Goal: Communication & Community: Answer question/provide support

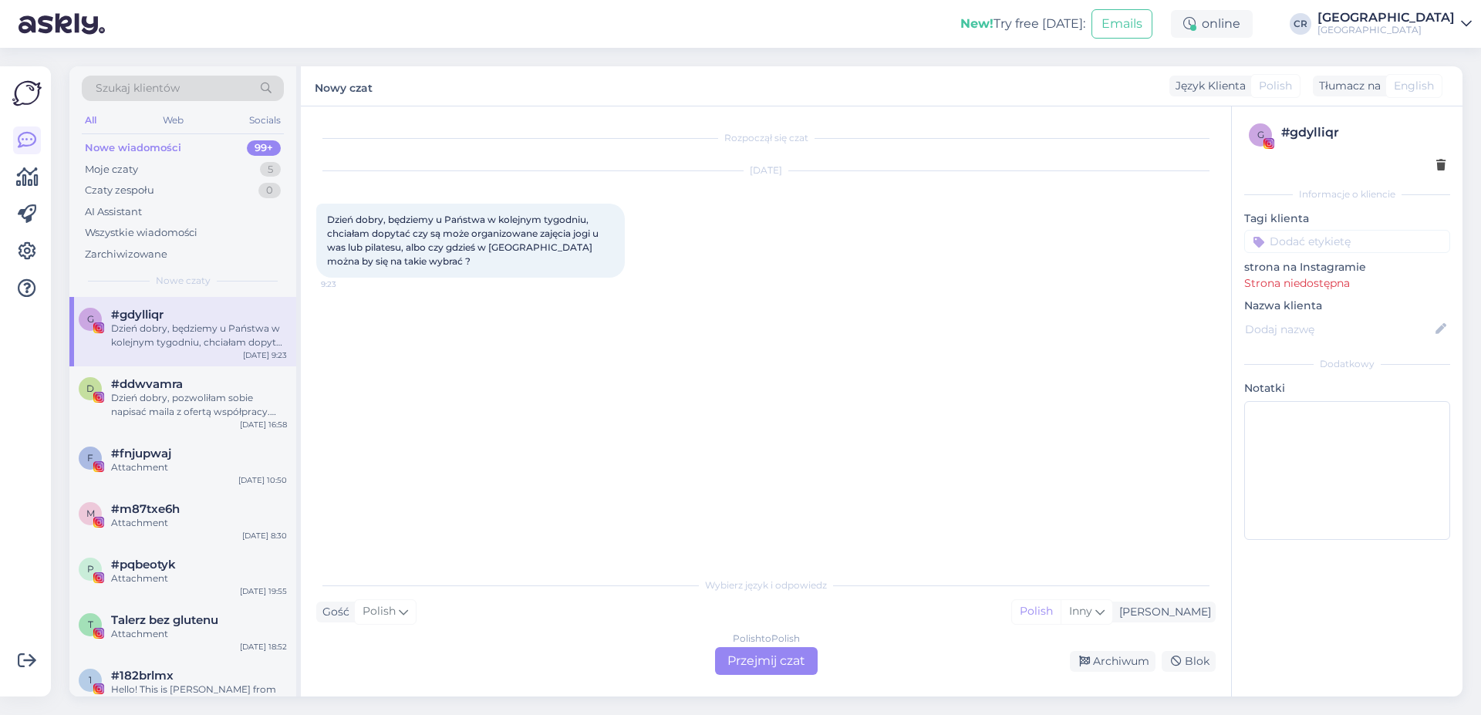
click at [755, 661] on div "Polish to Polish Przejmij czat" at bounding box center [766, 661] width 103 height 28
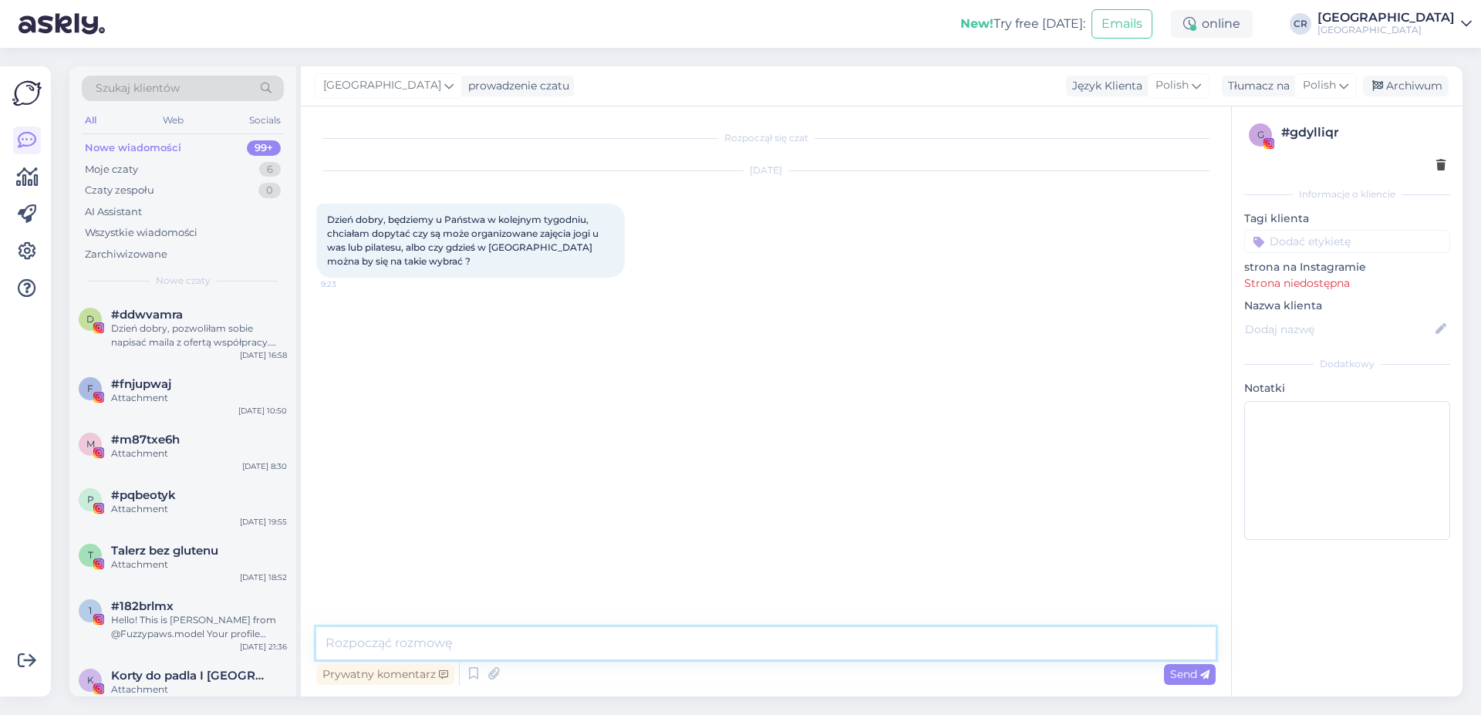
click at [813, 644] on textarea at bounding box center [765, 643] width 899 height 32
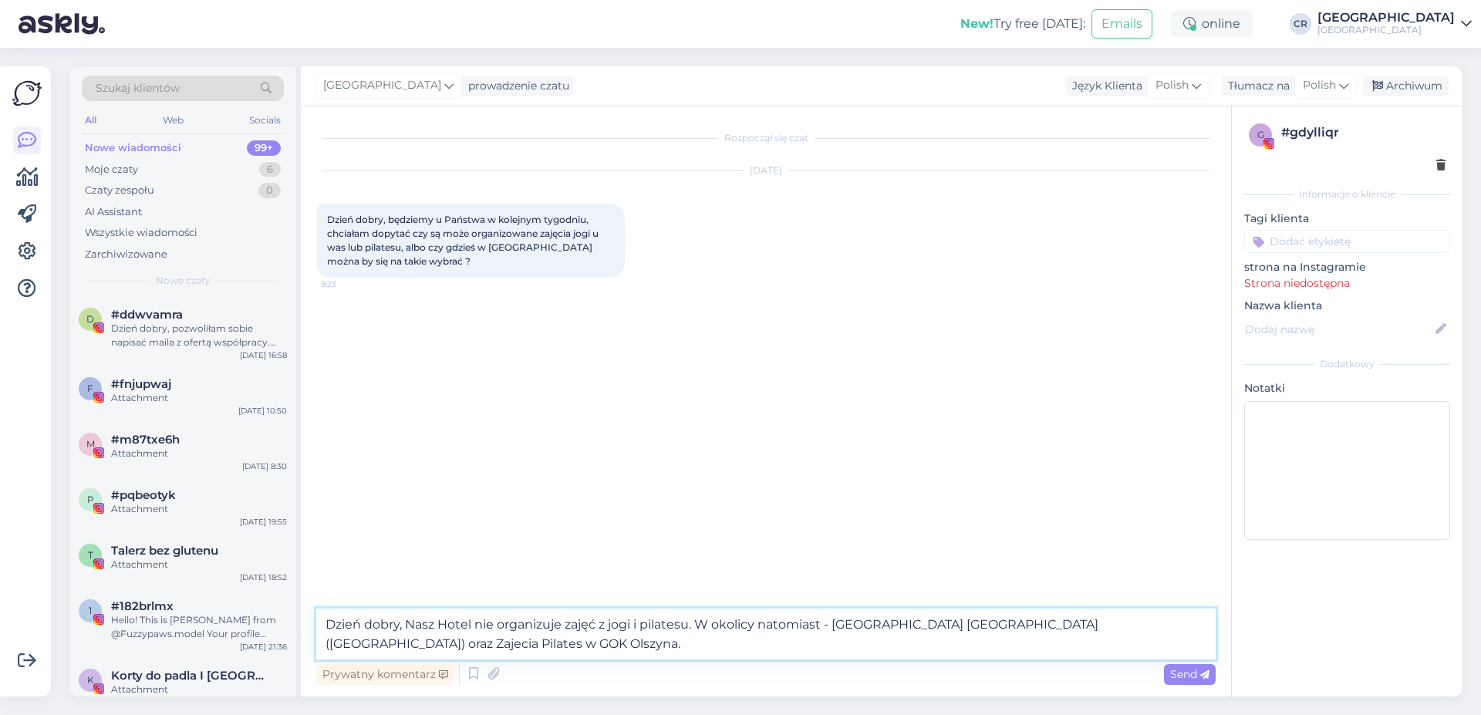
click at [828, 623] on textarea "Dzień dobry, Nasz Hotel nie organizuje zajęć z jogi i pilatesu. W okolicy natom…" at bounding box center [765, 634] width 899 height 51
click at [832, 628] on textarea "Dzień dobry, Nasz Hotel nie organizuje zajęć z jogi i pilatesu. W okolicy natom…" at bounding box center [765, 634] width 899 height 51
click at [428, 639] on textarea "Dzień dobry, Nasz Hotel nie organizuje zajęć z jogi i pilatesu. W okolicy natom…" at bounding box center [765, 634] width 899 height 51
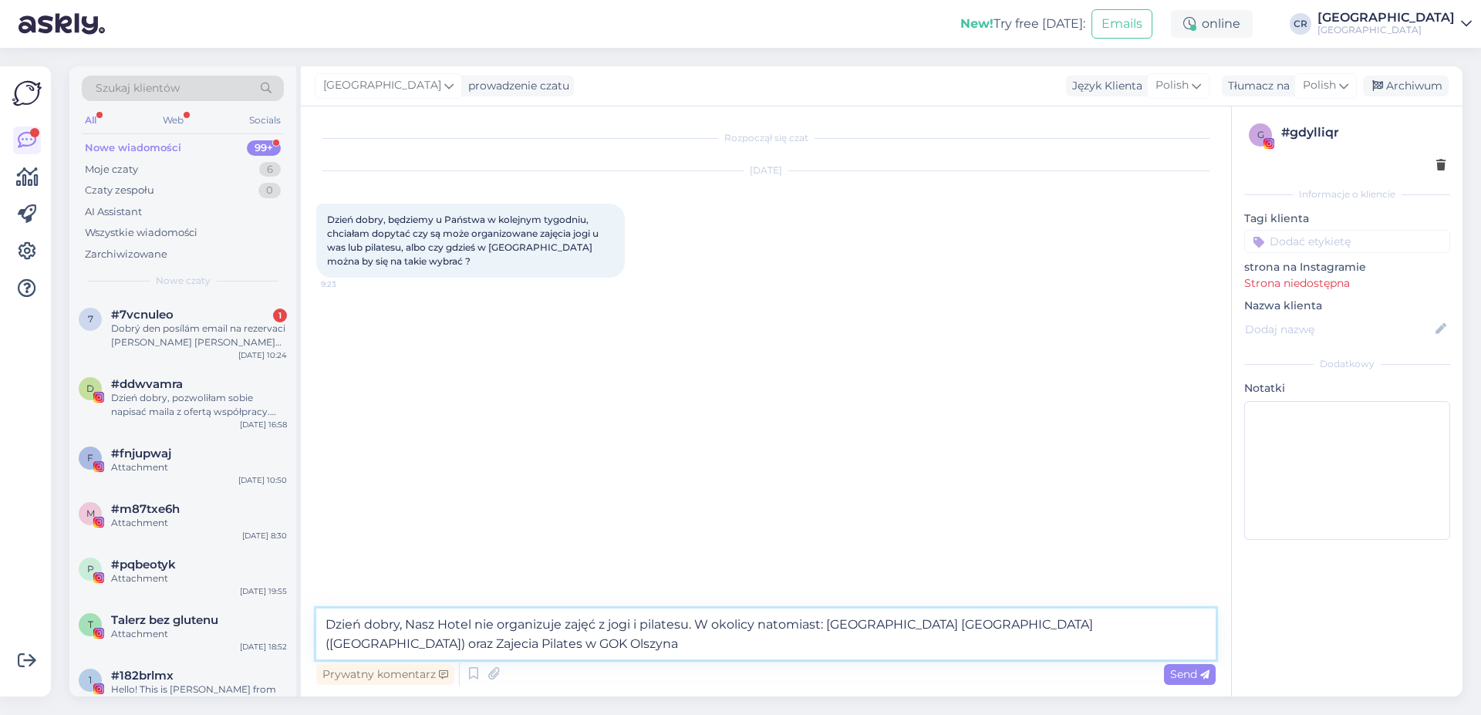
click at [466, 653] on textarea "Dzień dobry, Nasz Hotel nie organizuje zajęć z jogi i pilatesu. W okolicy natom…" at bounding box center [765, 634] width 899 height 51
click at [1070, 624] on textarea "Dzień dobry, Nasz Hotel nie organizuje zajęć z jogi i pilatesu. W okolicy natom…" at bounding box center [765, 634] width 899 height 51
click at [491, 649] on textarea "Dzień dobry, Nasz Hotel nie organizuje zajęć z jogi i pilatesu. W okolicy natom…" at bounding box center [765, 634] width 899 height 51
click at [1140, 619] on textarea "Dzień dobry, Nasz Hotel nie organizuje zajęć z jogi i pilatesu. W okolicy natom…" at bounding box center [765, 634] width 899 height 51
click at [440, 645] on textarea "Dzień dobry, Nasz Hotel nie organizuje zajęć z jogi i pilatesu. W okolicy natom…" at bounding box center [765, 634] width 899 height 51
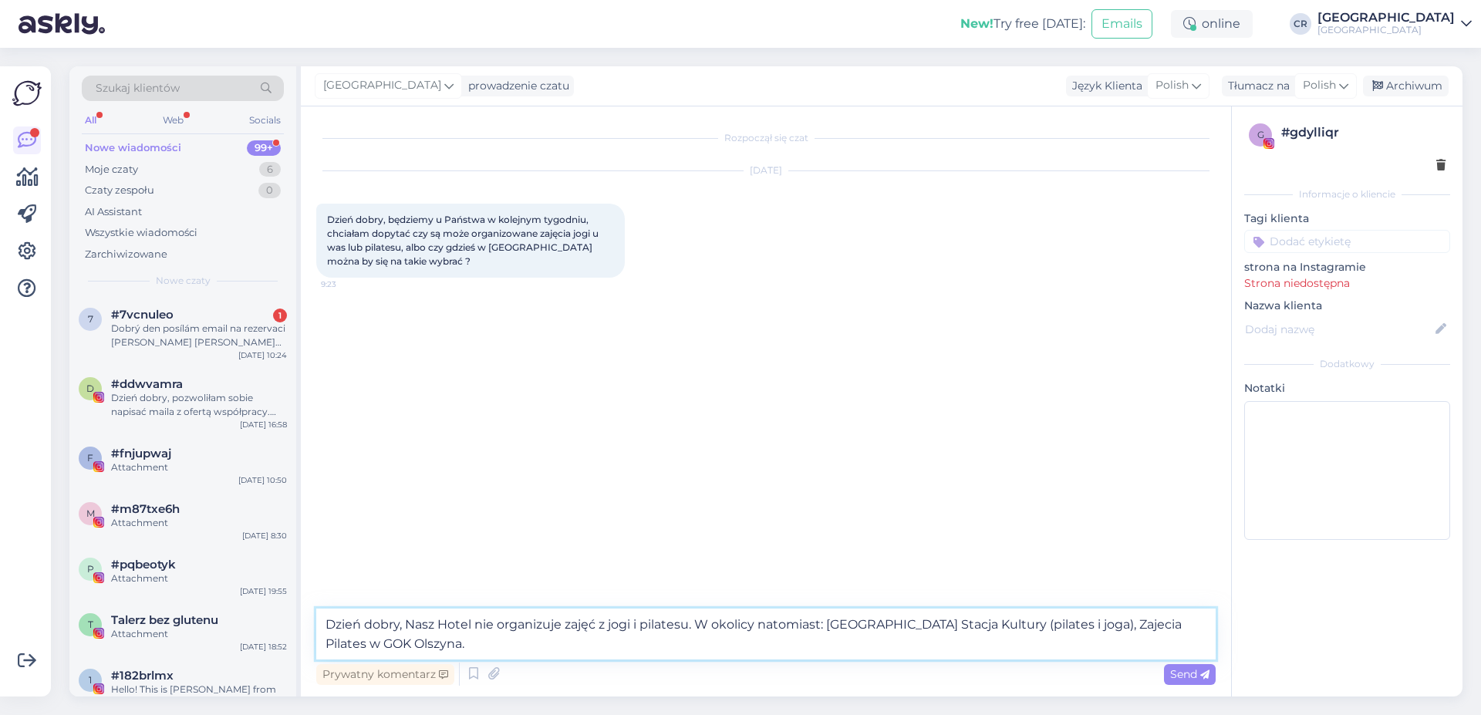
click at [1118, 624] on textarea "Dzień dobry, Nasz Hotel nie organizuje zajęć z jogi i pilatesu. W okolicy natom…" at bounding box center [765, 634] width 899 height 51
click at [1118, 621] on textarea "Dzień dobry, Nasz Hotel nie organizuje zajęć z jogi i pilatesu. W okolicy natom…" at bounding box center [765, 634] width 899 height 51
click at [1113, 621] on textarea "Dzień dobry, Nasz Hotel nie organizuje zajęć z jogi i pilatesu. W okolicy natom…" at bounding box center [765, 634] width 899 height 51
drag, startPoint x: 490, startPoint y: 645, endPoint x: 1108, endPoint y: 619, distance: 619.2
click at [1108, 619] on textarea "Dzień dobry, Nasz Hotel nie organizuje zajęć z jogi i pilatesu. W okolicy natom…" at bounding box center [765, 634] width 899 height 51
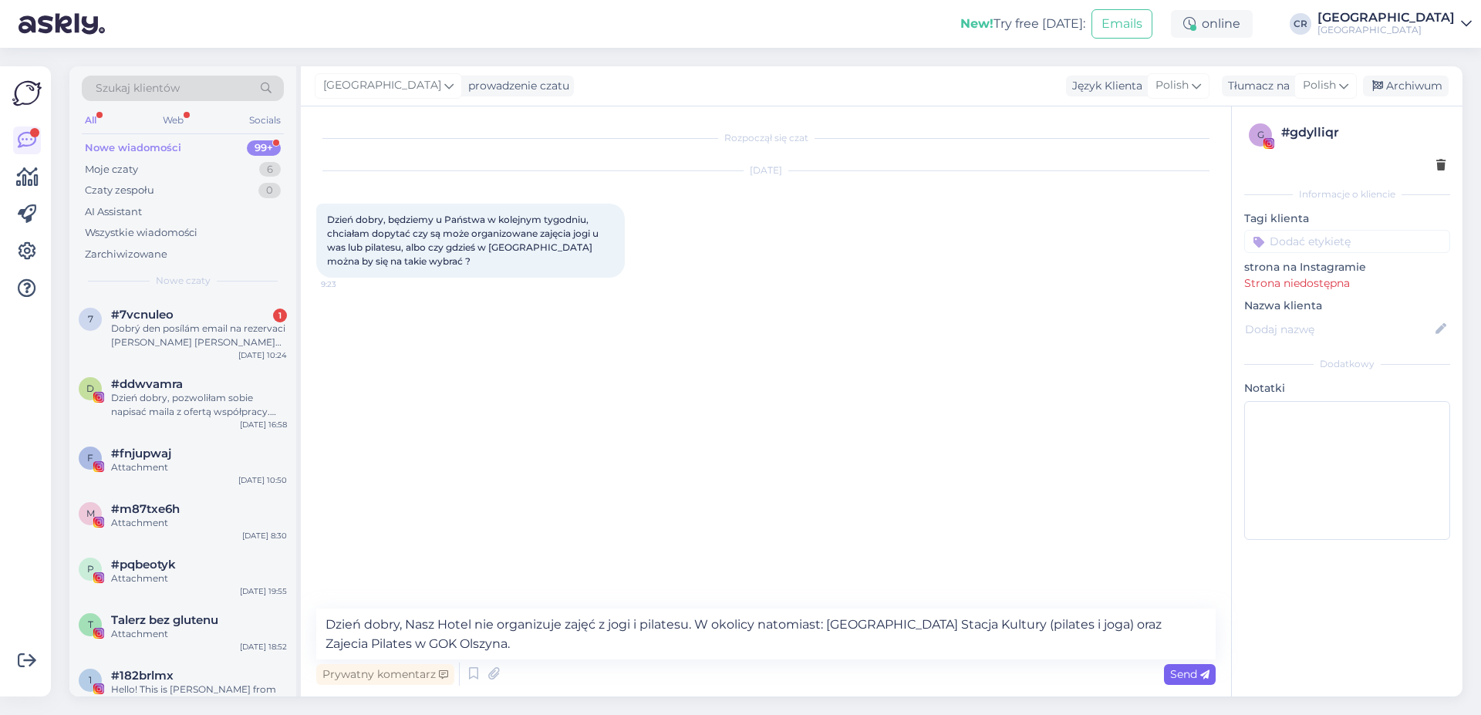
click at [1199, 677] on span "Send" at bounding box center [1189, 674] width 39 height 14
click at [1167, 624] on textarea "Dzień dobry, Nasz Hotel nie organizuje zajęć z jogi i pilatesu. W okolicy natom…" at bounding box center [765, 634] width 899 height 51
type textarea "Dzień dobry, Nasz Hotel nie organizuje zajęć z jogi i pilatesu. W okolicy natom…"
click at [1189, 685] on div "Prywatny komentarz Send" at bounding box center [765, 674] width 899 height 29
click at [1203, 674] on icon at bounding box center [1204, 674] width 9 height 9
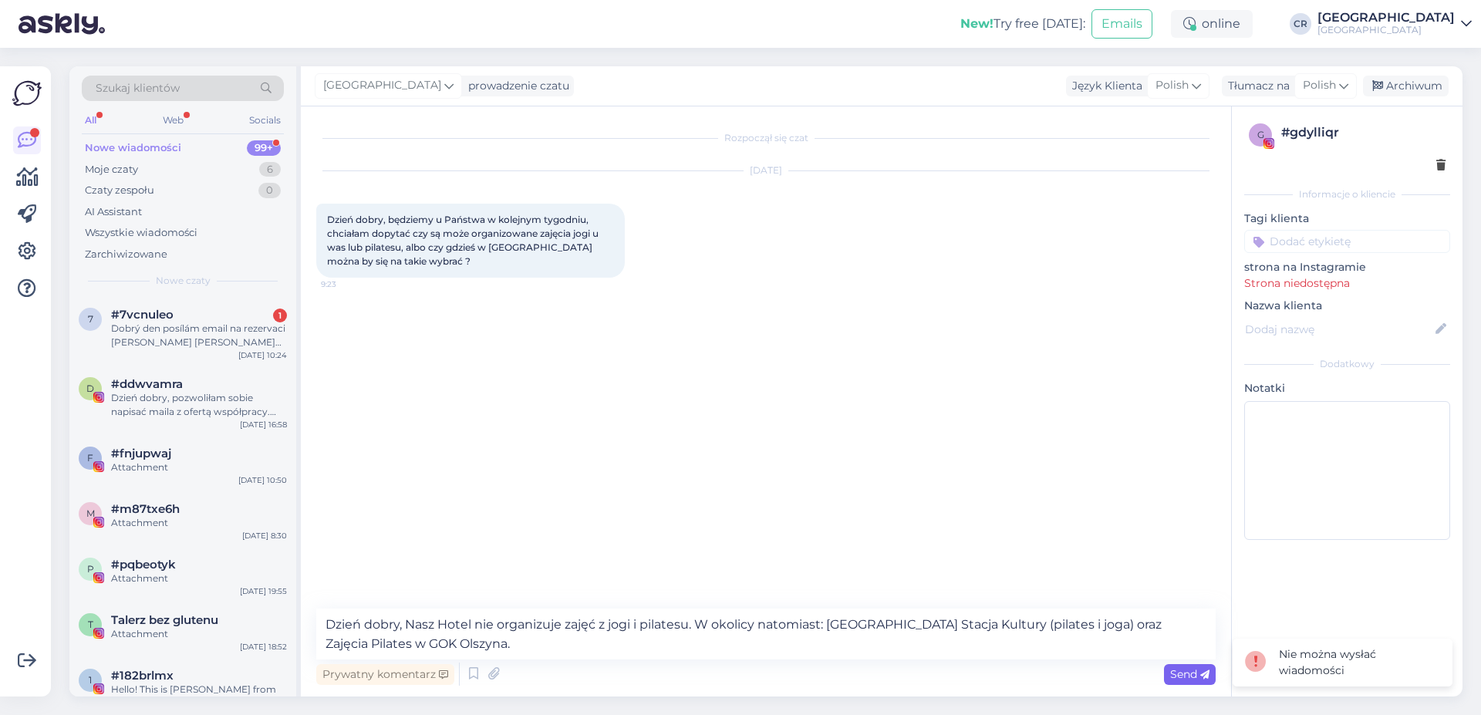
click at [1203, 674] on icon at bounding box center [1204, 674] width 9 height 9
drag, startPoint x: 497, startPoint y: 652, endPoint x: 205, endPoint y: 589, distance: 298.4
click at [316, 609] on textarea "Dzień dobry, Nasz Hotel nie organizuje zajęć z jogi i pilatesu. W okolicy natom…" at bounding box center [765, 634] width 899 height 51
click at [419, 544] on div "Rozpoczął się czat [DATE] Dzień dobry, będziemy u Państwa w kolejnym tygodniu, …" at bounding box center [772, 358] width 913 height 473
click at [219, 330] on div "Dobrý den posílám email na rezervaci [PERSON_NAME] [PERSON_NAME][EMAIL_ADDRESS]…" at bounding box center [199, 336] width 176 height 28
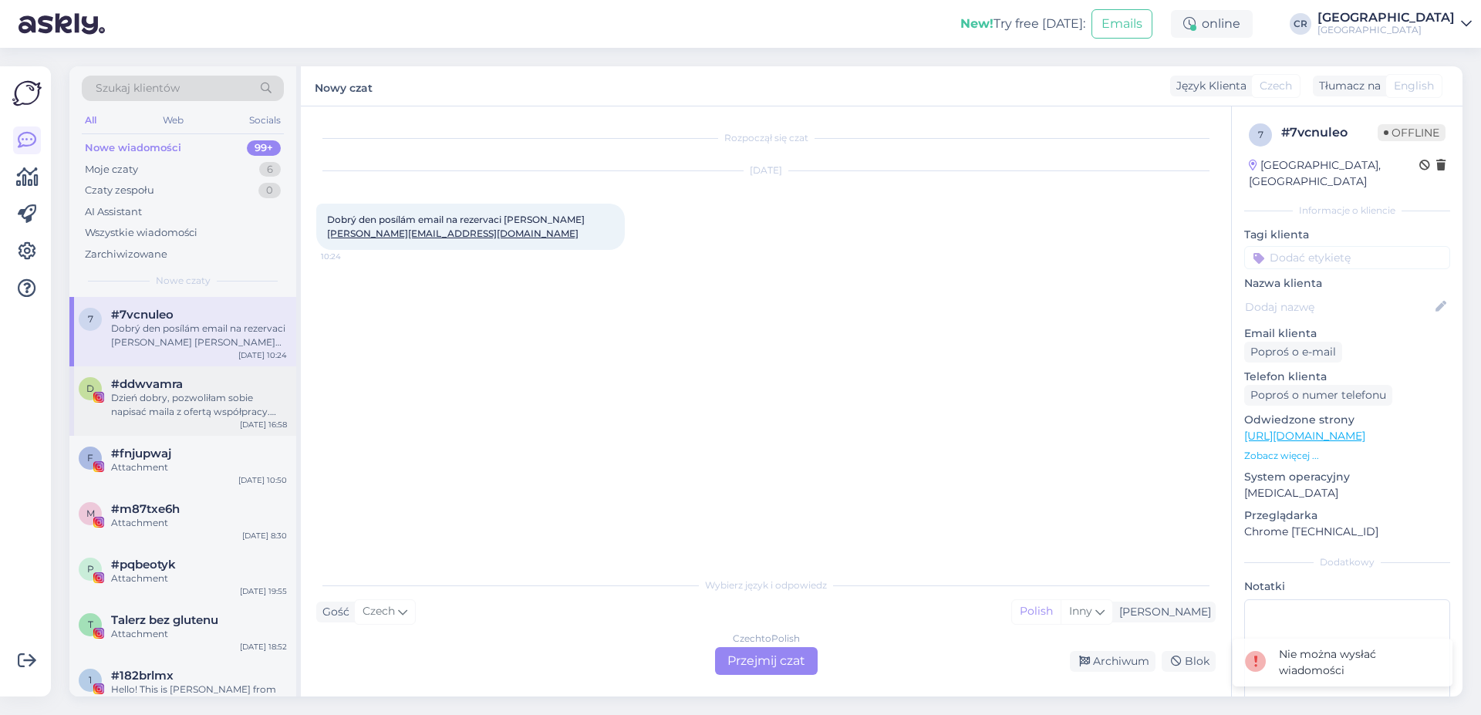
click at [206, 389] on div "#ddwvamra" at bounding box center [199, 384] width 176 height 14
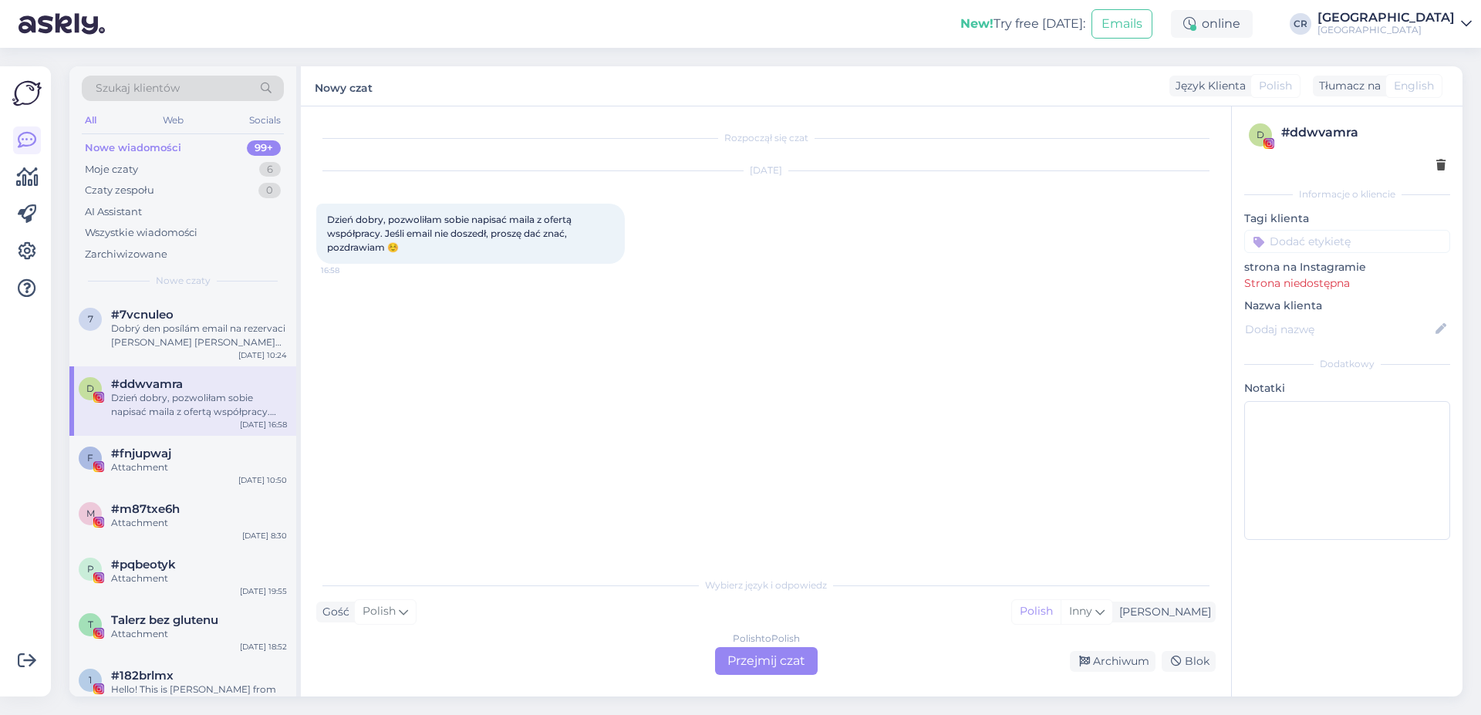
click at [795, 652] on div "Polish to Polish Przejmij czat" at bounding box center [766, 661] width 103 height 28
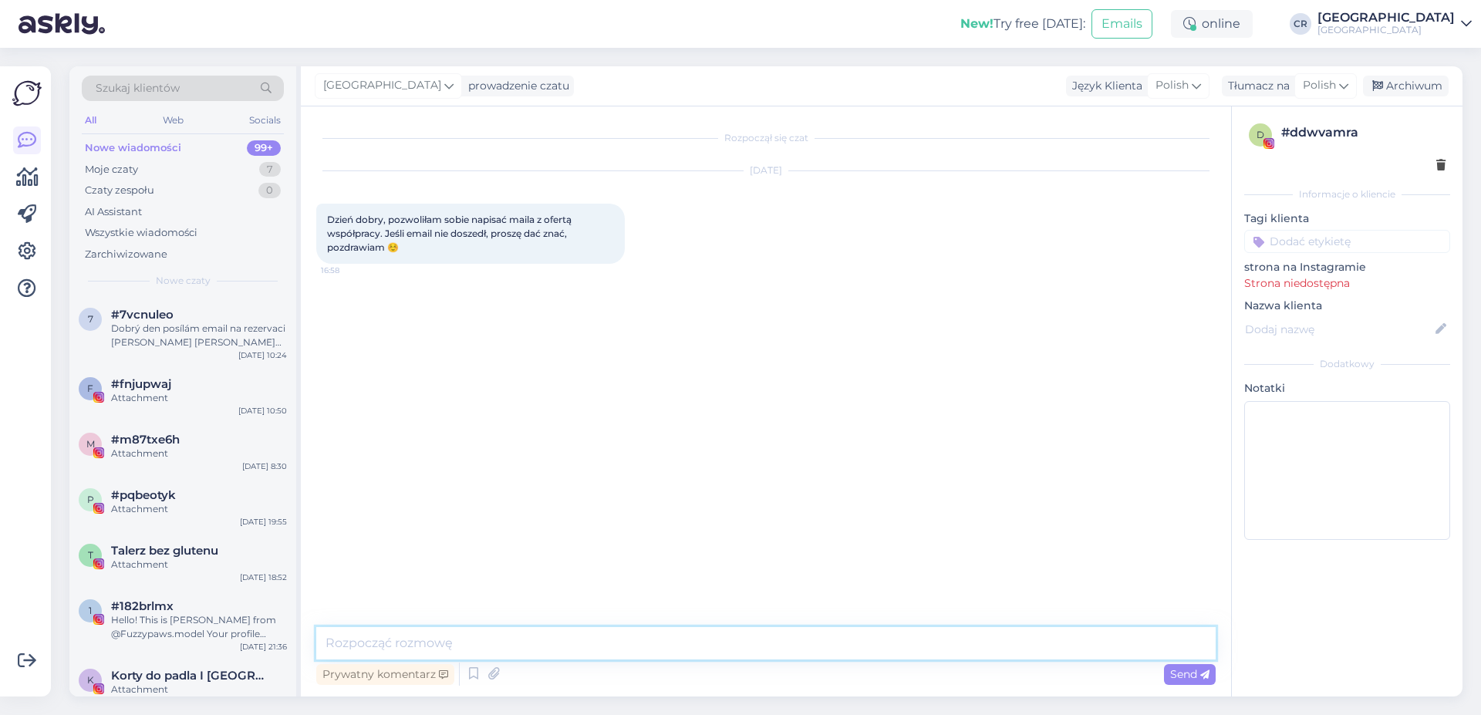
click at [383, 636] on textarea at bounding box center [765, 643] width 899 height 32
paste textarea "Dzień dobry, Nasz Hotel nie organizuje zajęć z jogi i pilatesu. W okolicy natom…"
type textarea "Dzień dobry, Nasz Hotel nie organizuje zajęć z jogi i pilatesu. W okolicy natom…"
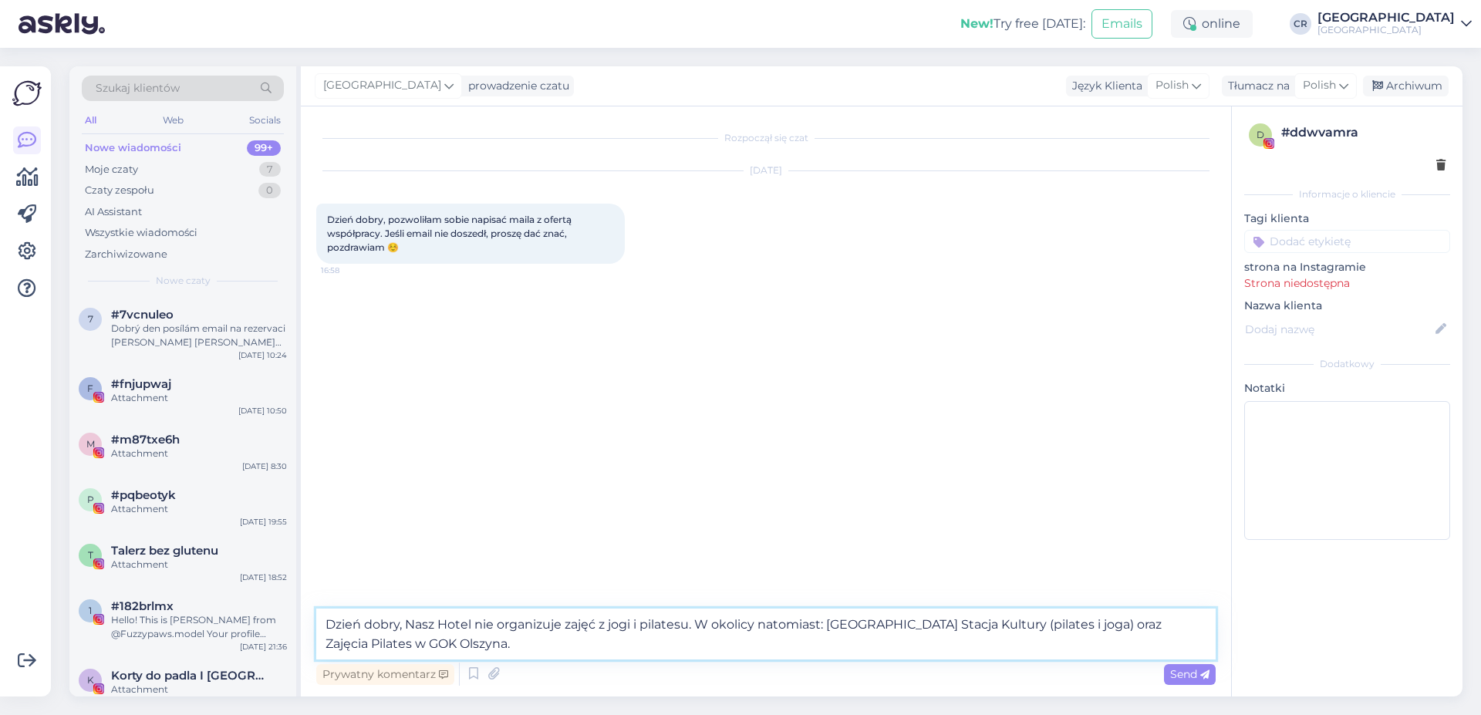
drag, startPoint x: 484, startPoint y: 643, endPoint x: 0, endPoint y: 483, distance: 509.3
click at [316, 609] on textarea "Dzień dobry, Nasz Hotel nie organizuje zajęć z jogi i pilatesu. W okolicy natom…" at bounding box center [765, 634] width 899 height 51
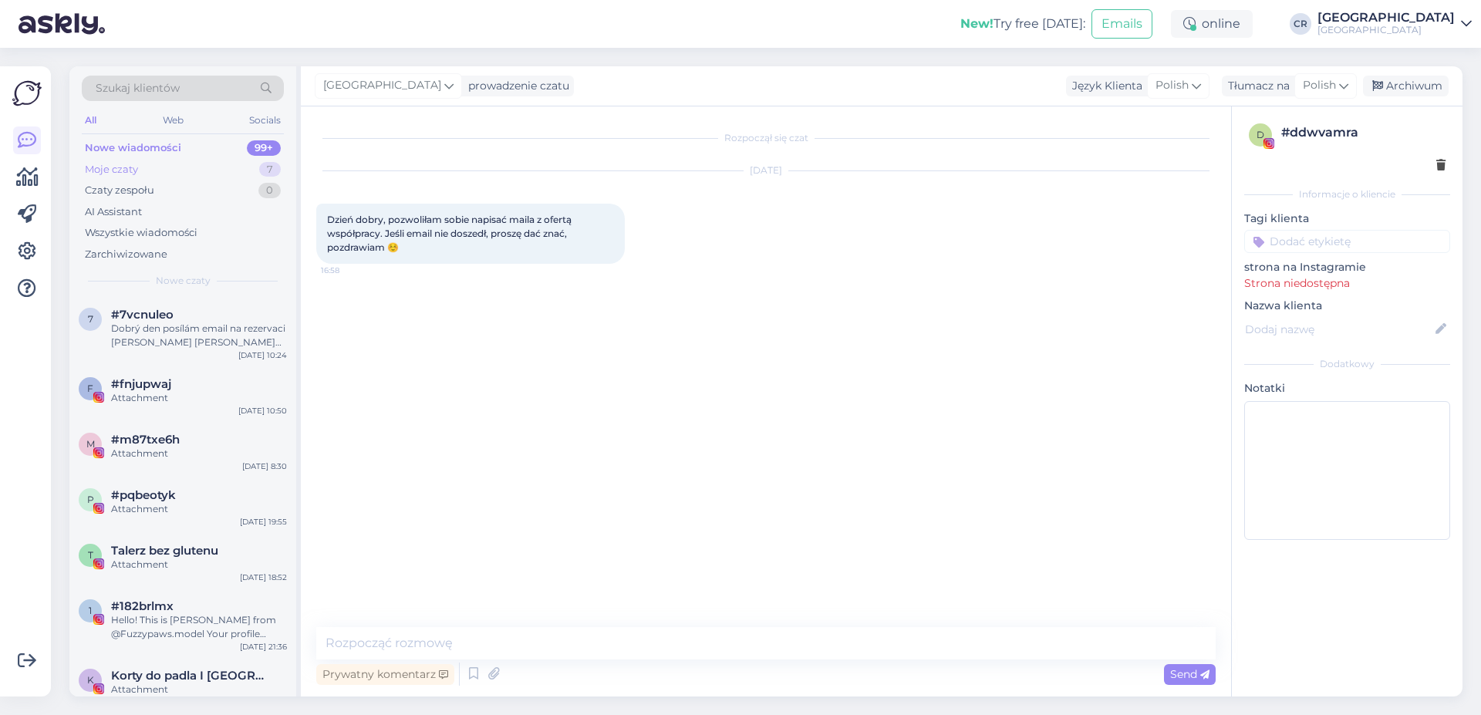
click at [157, 171] on div "Moje czaty 7" at bounding box center [183, 170] width 202 height 22
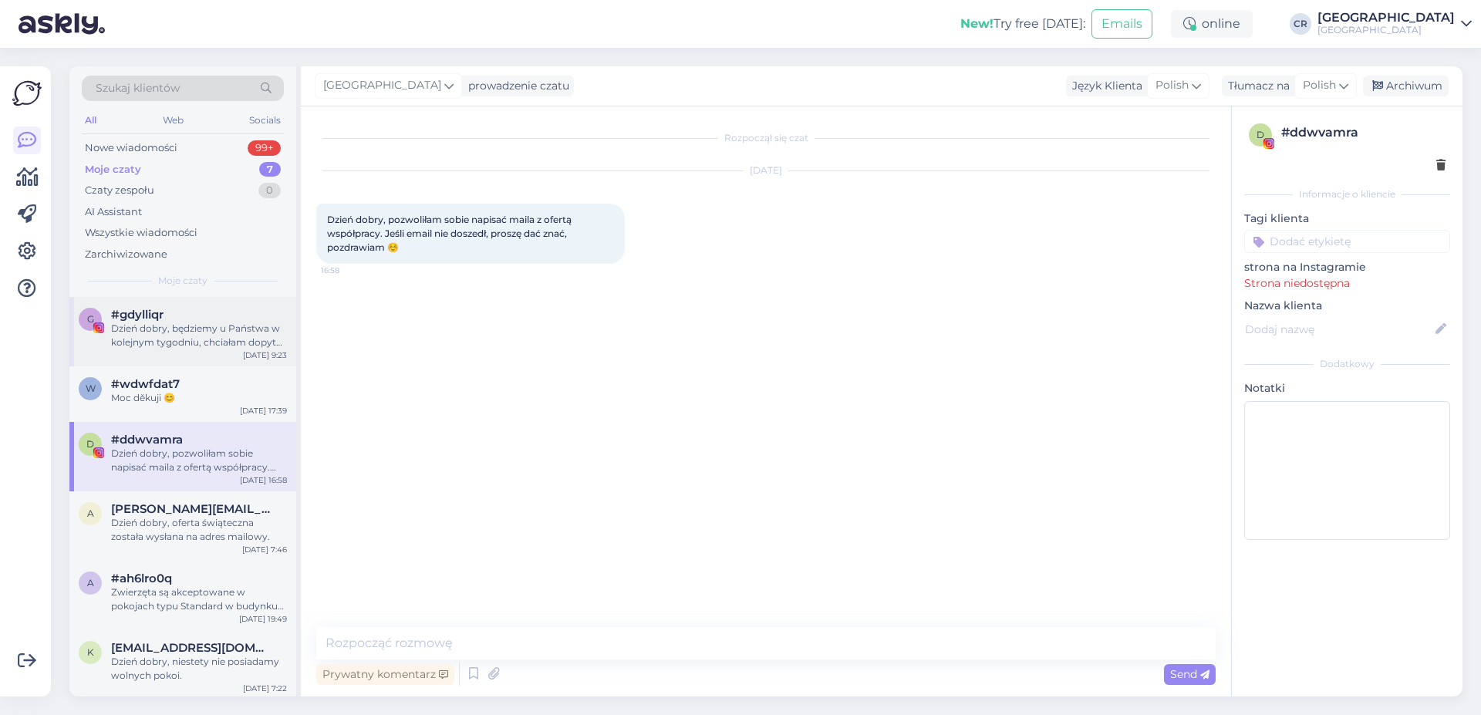
click at [174, 352] on div "g #gdylliqr Dzień dobry, będziemy u Państwa w kolejnym tygodniu, chciałam dopyt…" at bounding box center [182, 331] width 227 height 69
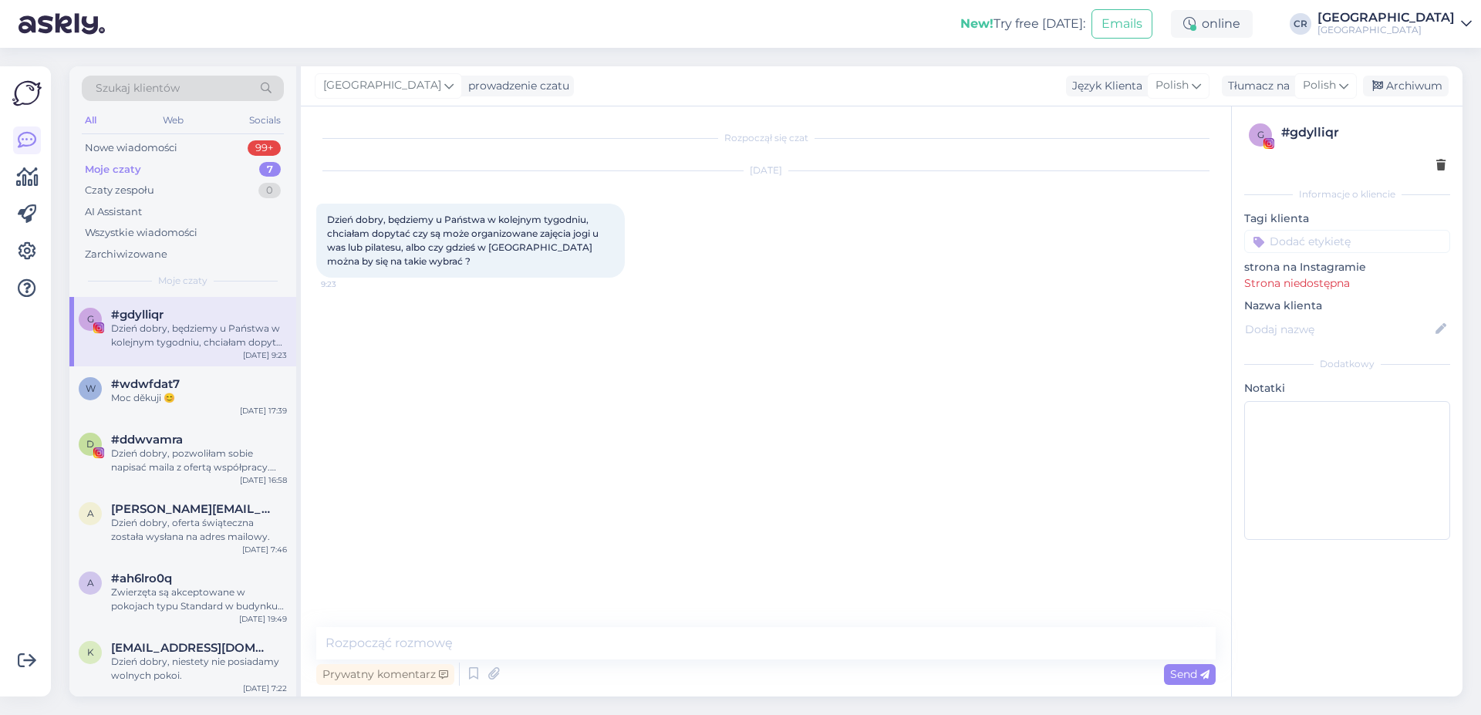
click at [418, 626] on div "Rozpoczął się czat [DATE] Dzień dobry, będziemy u Państwa w kolejnym tygodniu, …" at bounding box center [766, 401] width 930 height 590
click at [404, 642] on textarea at bounding box center [765, 643] width 899 height 32
paste textarea "Dzień dobry, Nasz Hotel nie organizuje zajęć z jogi i pilatesu. W okolicy natom…"
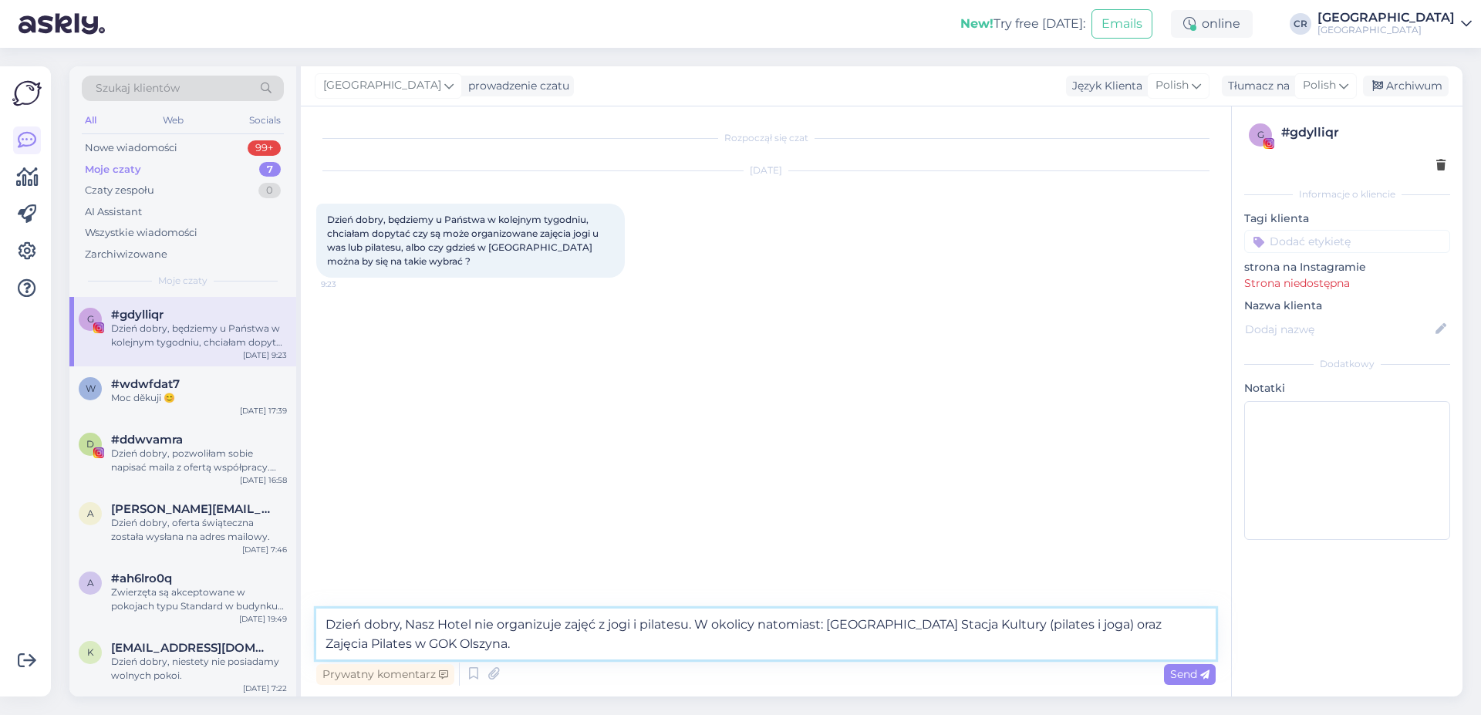
type textarea "Dzień dobry, Nasz Hotel nie organizuje zajęć z jogi i pilatesu. W okolicy natom…"
click at [1172, 685] on div "Prywatny komentarz Send" at bounding box center [765, 674] width 899 height 29
click at [1183, 681] on div "Send" at bounding box center [1190, 674] width 52 height 21
click at [555, 644] on textarea "Dzień dobry, Nasz Hotel nie organizuje zajęć z jogi i pilatesu. W okolicy natom…" at bounding box center [765, 634] width 899 height 51
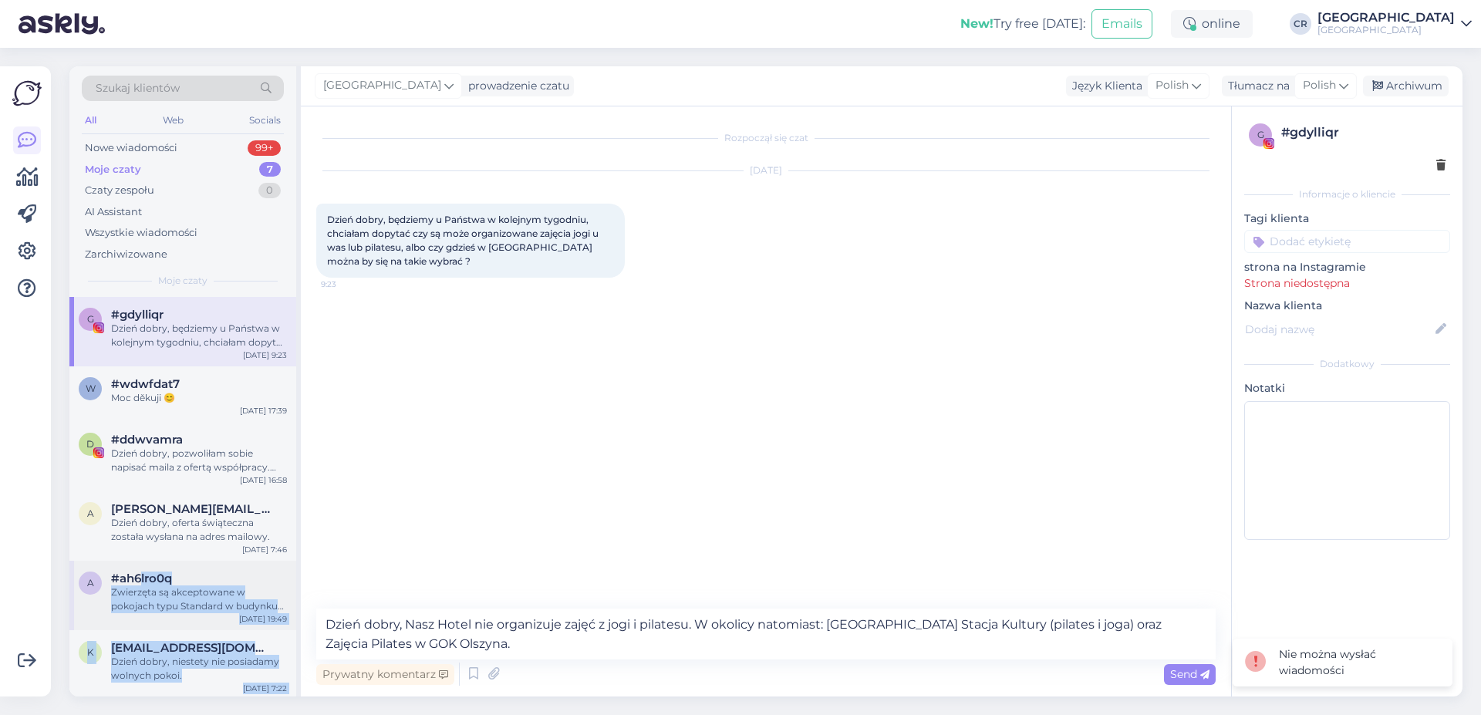
drag, startPoint x: 434, startPoint y: 630, endPoint x: 175, endPoint y: 568, distance: 266.6
click at [301, 568] on div "Rozpoczął się czat [DATE] Dzień dobry, będziemy u Państwa w kolejnym tygodniu, …" at bounding box center [882, 401] width 1162 height 590
click at [499, 545] on div "Rozpoczął się czat [DATE] Dzień dobry, będziemy u Państwa w kolejnym tygodniu, …" at bounding box center [772, 358] width 913 height 473
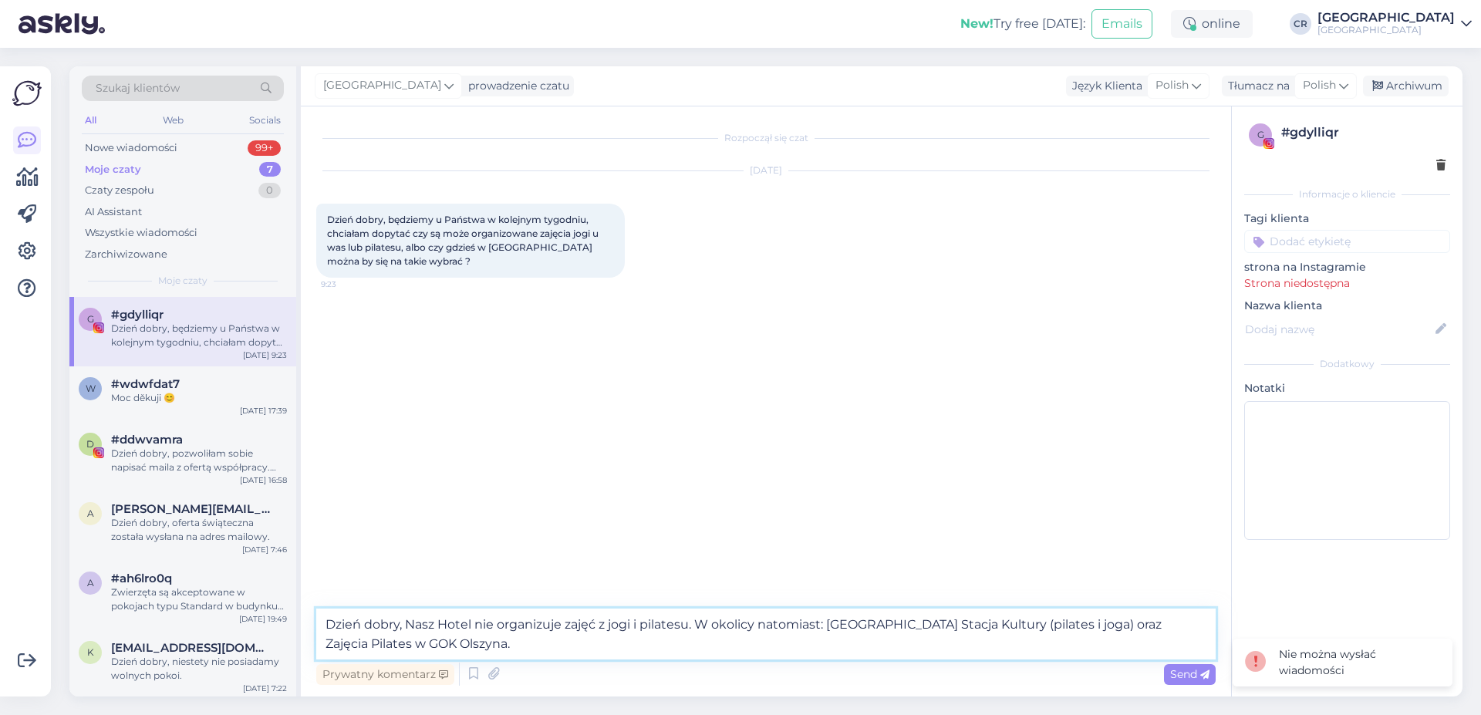
drag, startPoint x: 482, startPoint y: 639, endPoint x: 141, endPoint y: 544, distance: 354.1
click at [316, 609] on textarea "Dzień dobry, Nasz Hotel nie organizuje zajęć z jogi i pilatesu. W okolicy natom…" at bounding box center [765, 634] width 899 height 51
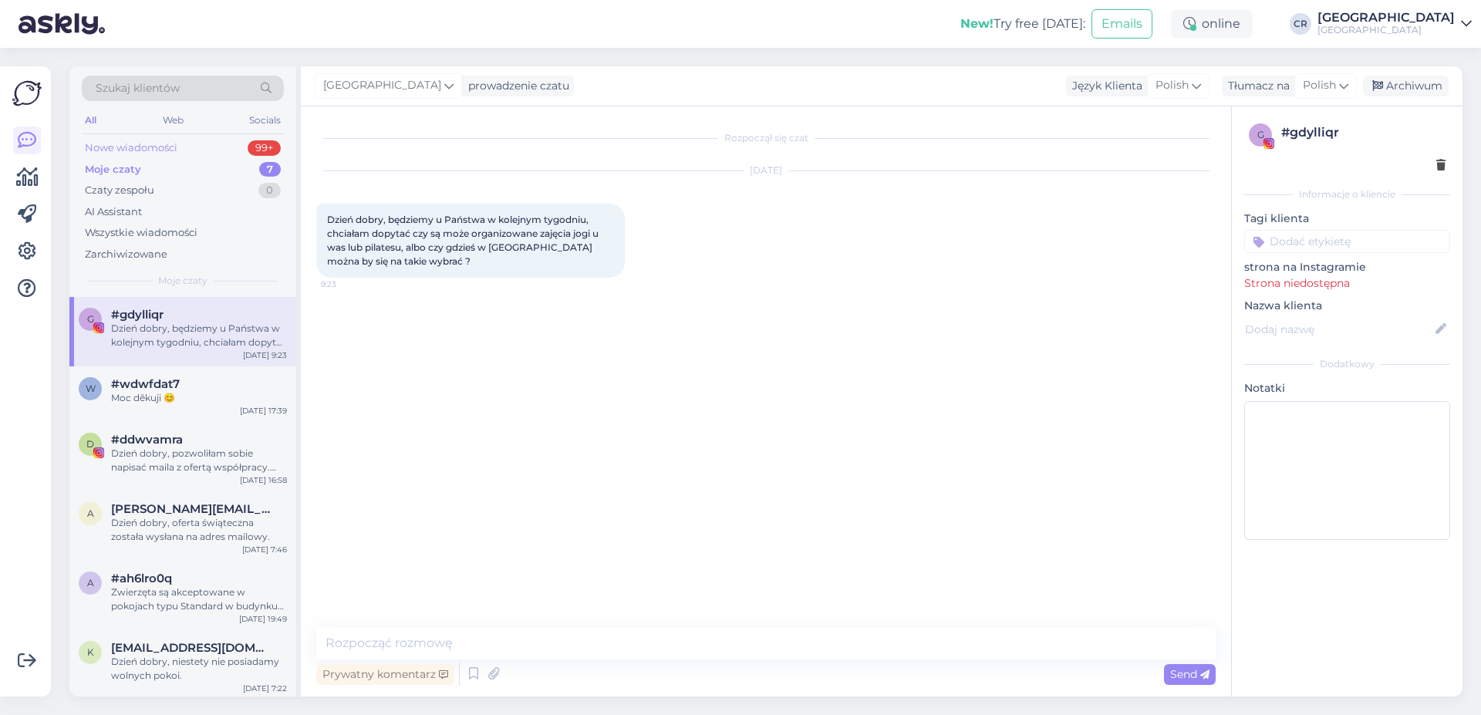
click at [168, 155] on div "Nowe wiadomości" at bounding box center [131, 147] width 93 height 15
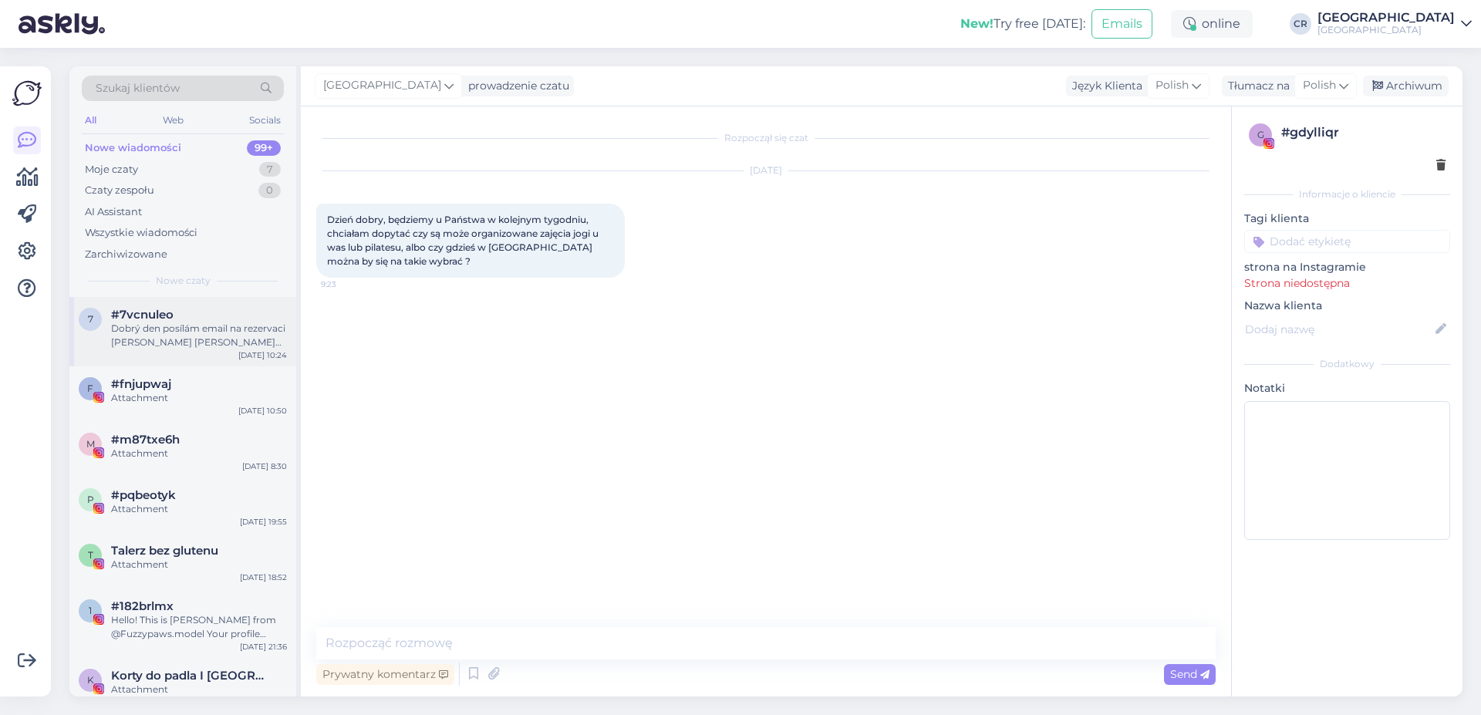
click at [187, 317] on div "#7vcnuleo" at bounding box center [199, 315] width 176 height 14
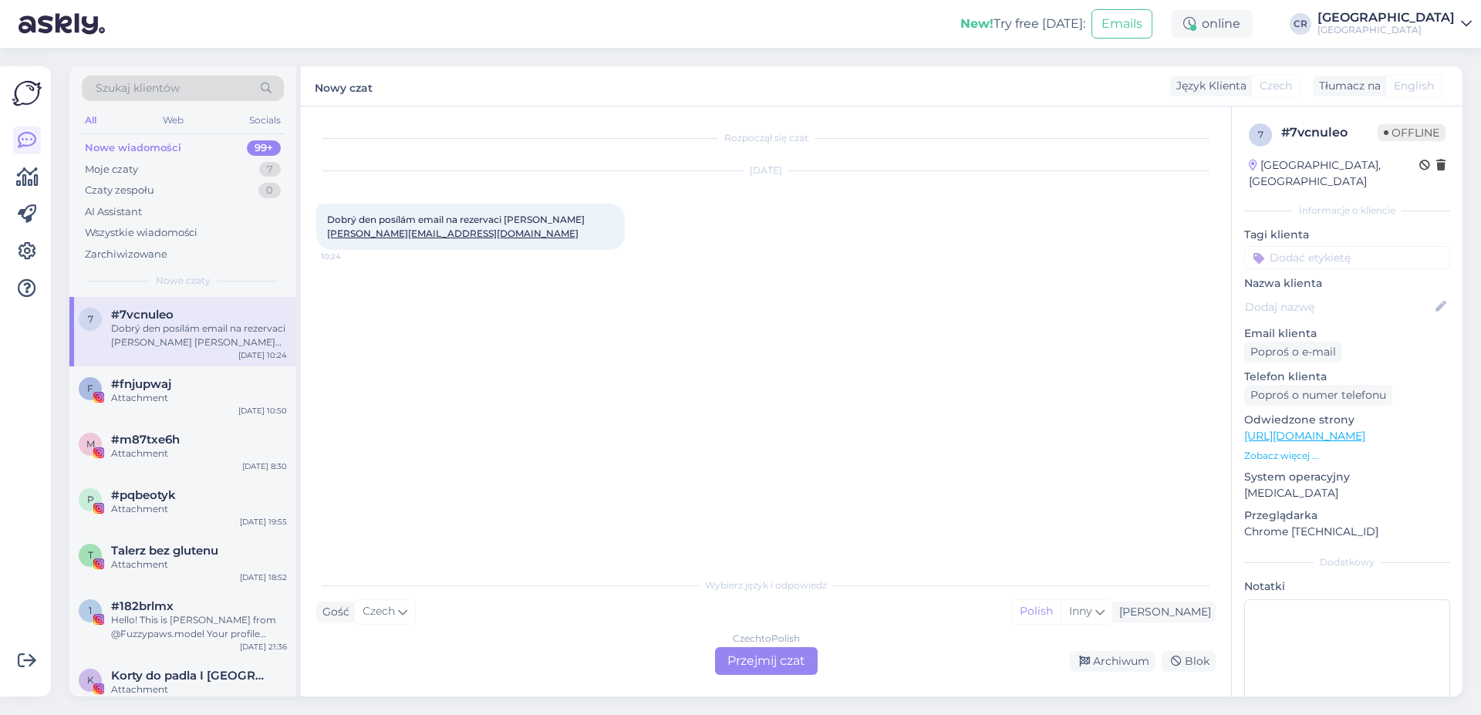
click at [778, 651] on div "Czech to Polish Przejmij czat" at bounding box center [766, 661] width 103 height 28
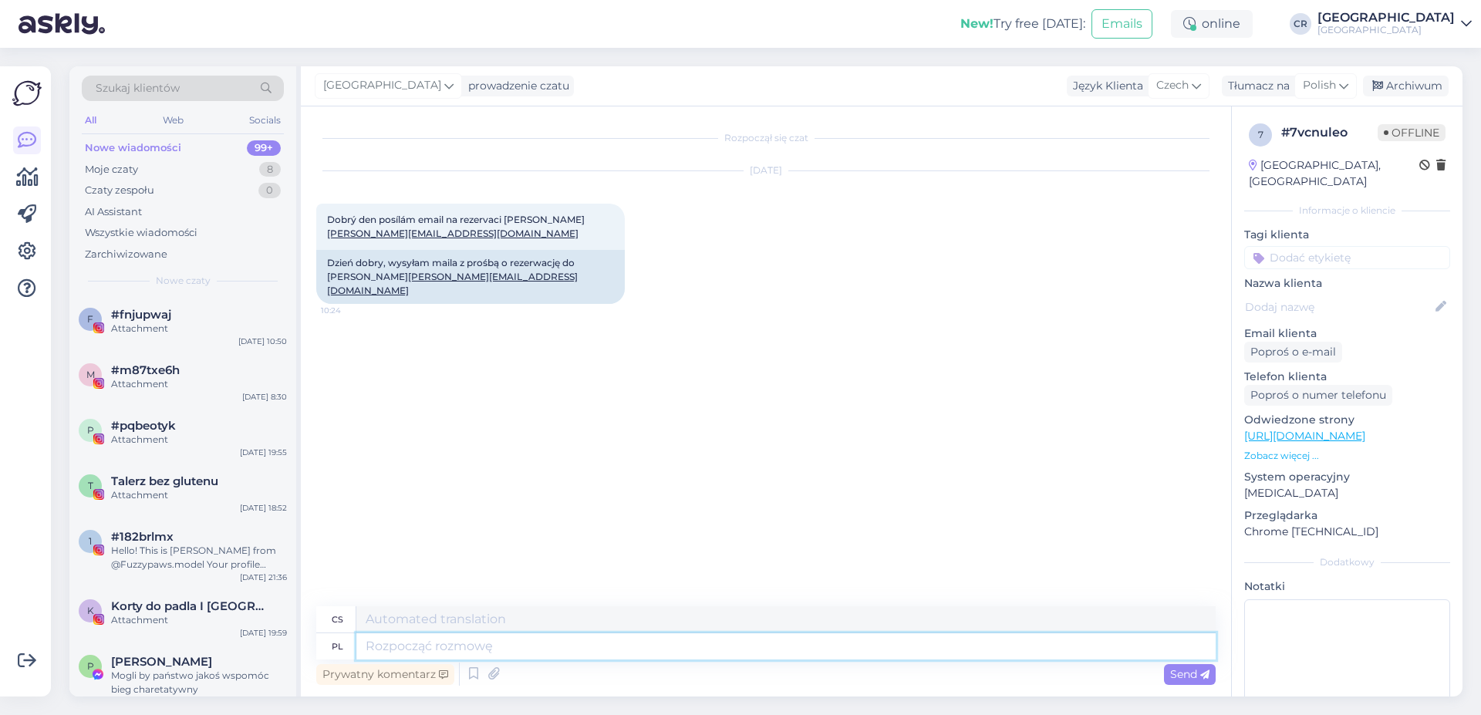
click at [383, 644] on textarea at bounding box center [785, 646] width 859 height 26
type textarea "Dzień"
type textarea "Den"
type textarea "Dzień dobry,"
type textarea "Dobré ráno,"
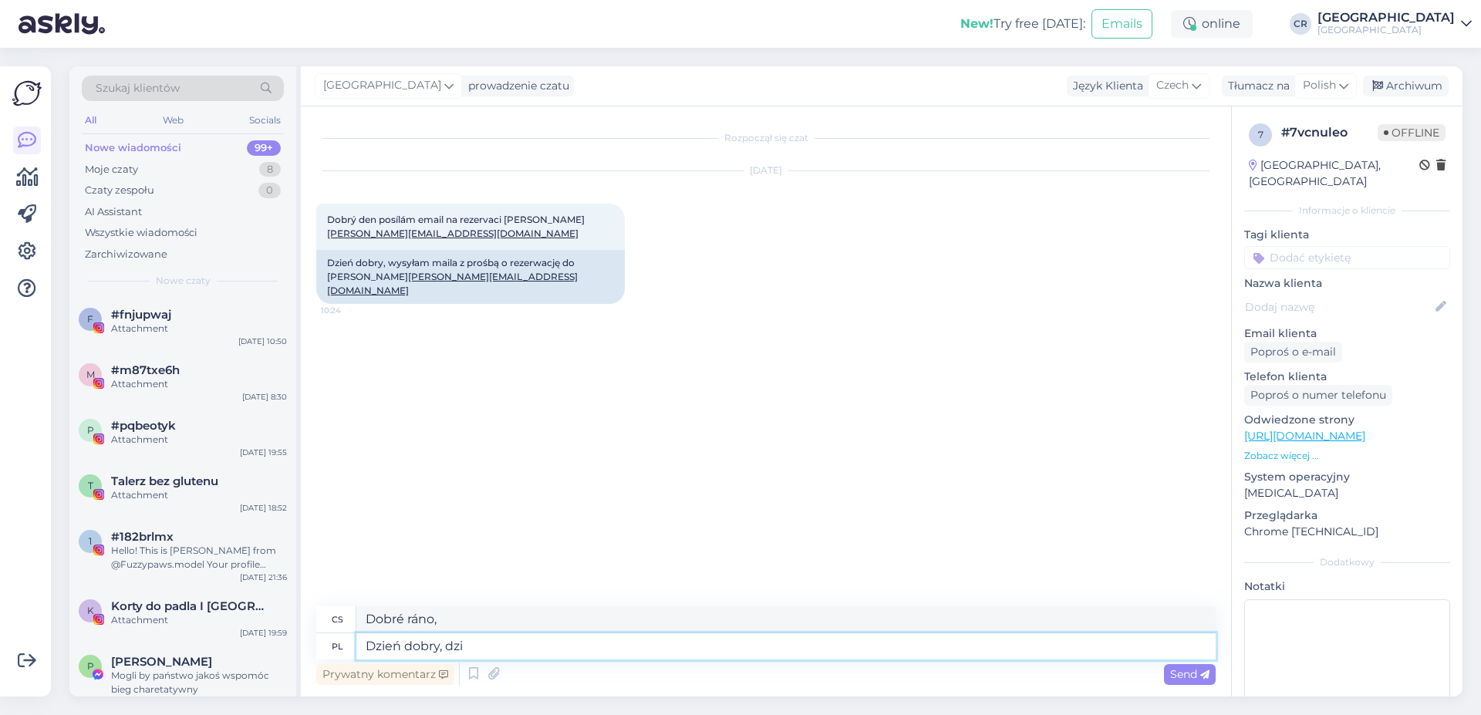
type textarea "Dzień dobry, dzię"
type textarea "Dobré ráno, dnes"
type textarea "Dzień dobry, dziękujemy."
type textarea "Dobré ráno, děkuji."
type textarea "Dzień dobry, dziękujemy. Moglibyśmy j"
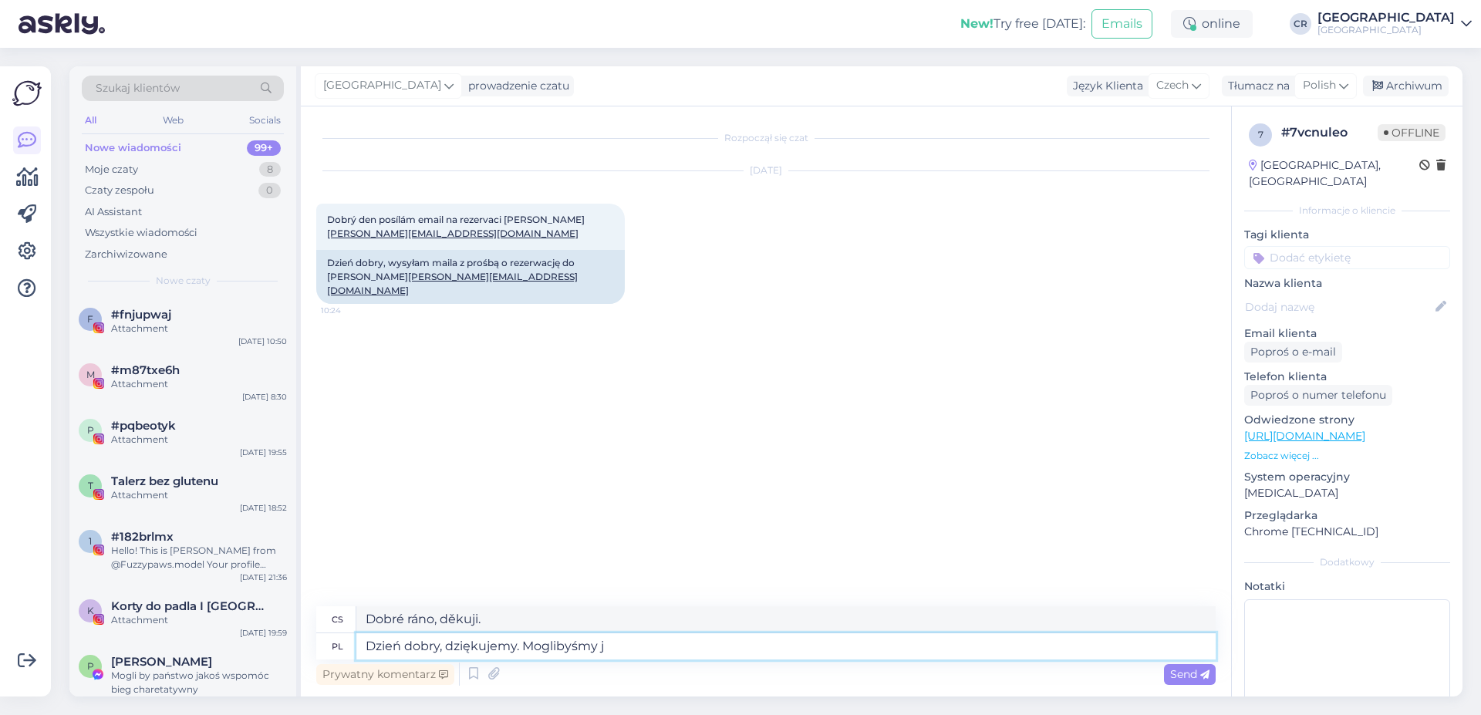
type textarea "Dobré ráno, děkuji. Mohli bychom"
type textarea "Dzień dobry, dziękujemy. [GEOGRAPHIC_DATA] jeszcz"
type textarea "Dobré ráno, děkujeme. Mohli bychom udělat víc."
type textarea "Dzień dobry, dziękujemy. Moglibyśmy jeszcze prosi"
type textarea "Dobré ráno, děkujeme. [DEMOGRAPHIC_DATA] bychom prosím požádat o více?"
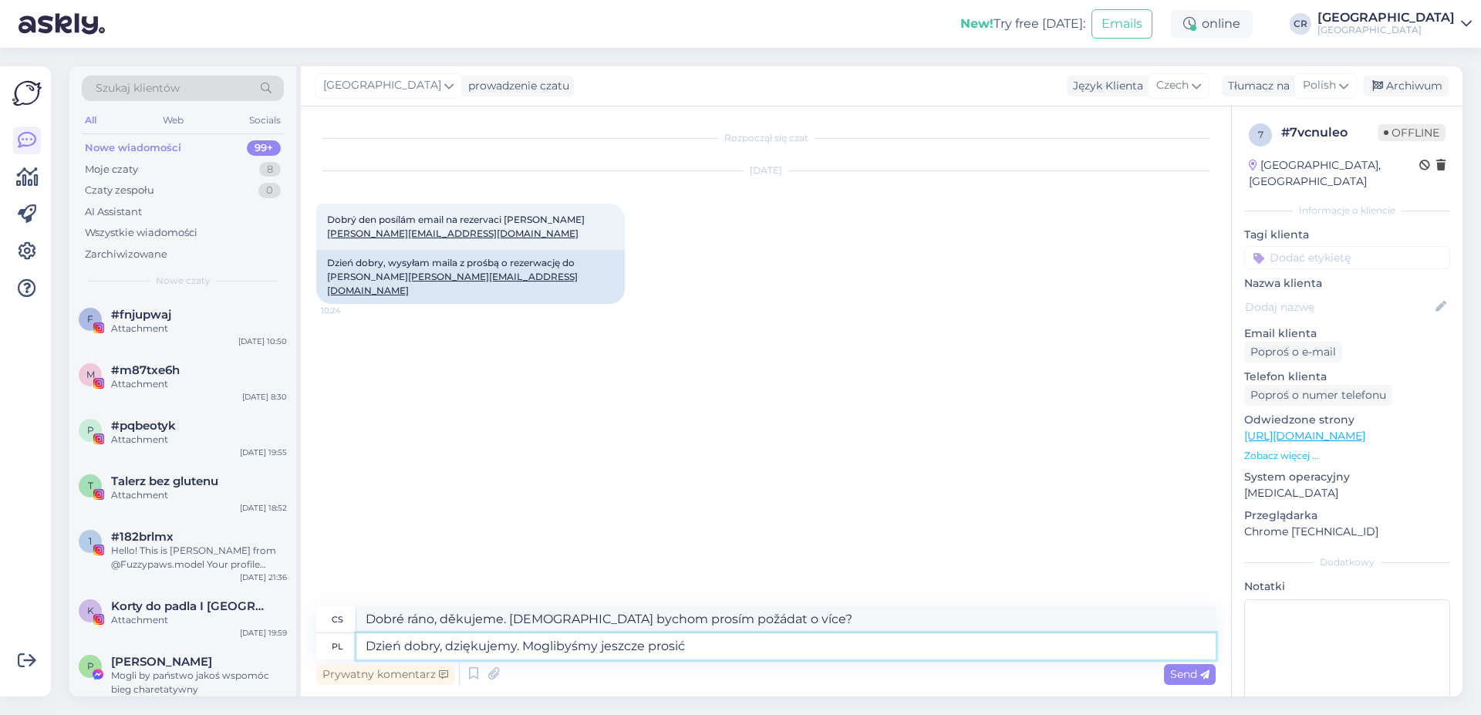
type textarea "Dzień dobry, dziękujemy. Moglibyśmy jeszcze prosić n"
type textarea "Dobré ráno, děkuji. Mohli bychom mít ještě jednu žádost?"
type textarea "Dzień dobry, dziękujemy. Moglibyśmy jeszcze prosić numer t"
type textarea "Dobré ráno, děkuji. Mohli bychom prosím dostat vaše číslo?"
type textarea "Dzień dobry, dziękujemy. Moglibyśmy jeszcze prosić numer telefonu."
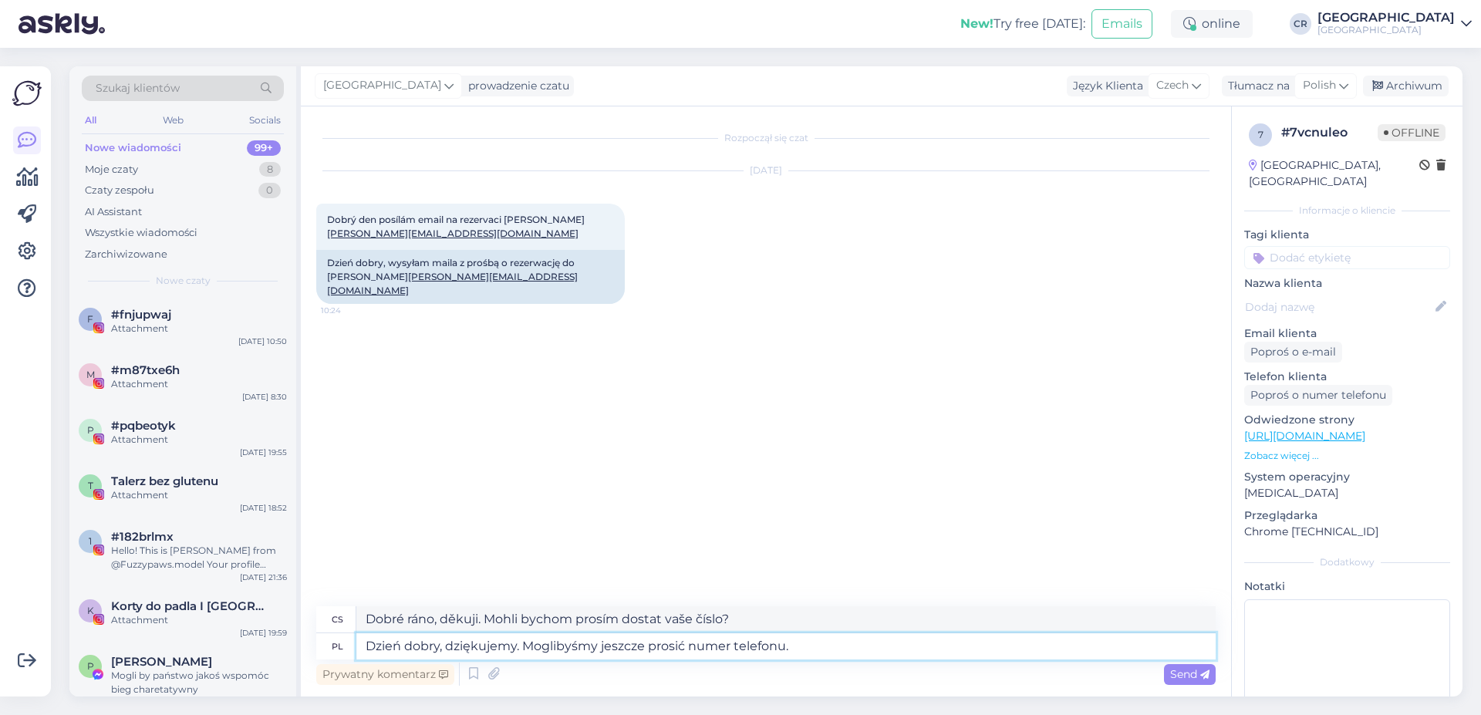
type textarea "Dobré ráno, děkuji. Mohli bychom také dostat vaše telefonní číslo?"
type textarea "Dzień dobry, dziękujemy. Moglibyśmy jeszcze prosić numer telefonu. Za chwilkę"
type textarea "Dobré ráno, děkuji. Mohli byste nám prosím dát své telefonní číslo? Za chvilku."
type textarea "Dzień dobry, dziękujemy. Moglibyśmy jeszcze prosić numer telefonu. Za chwilkę d…"
type textarea "Dobré ráno, děkujeme. Mohli bychom také poprosit o vaše telefonní číslo? Brzy s…"
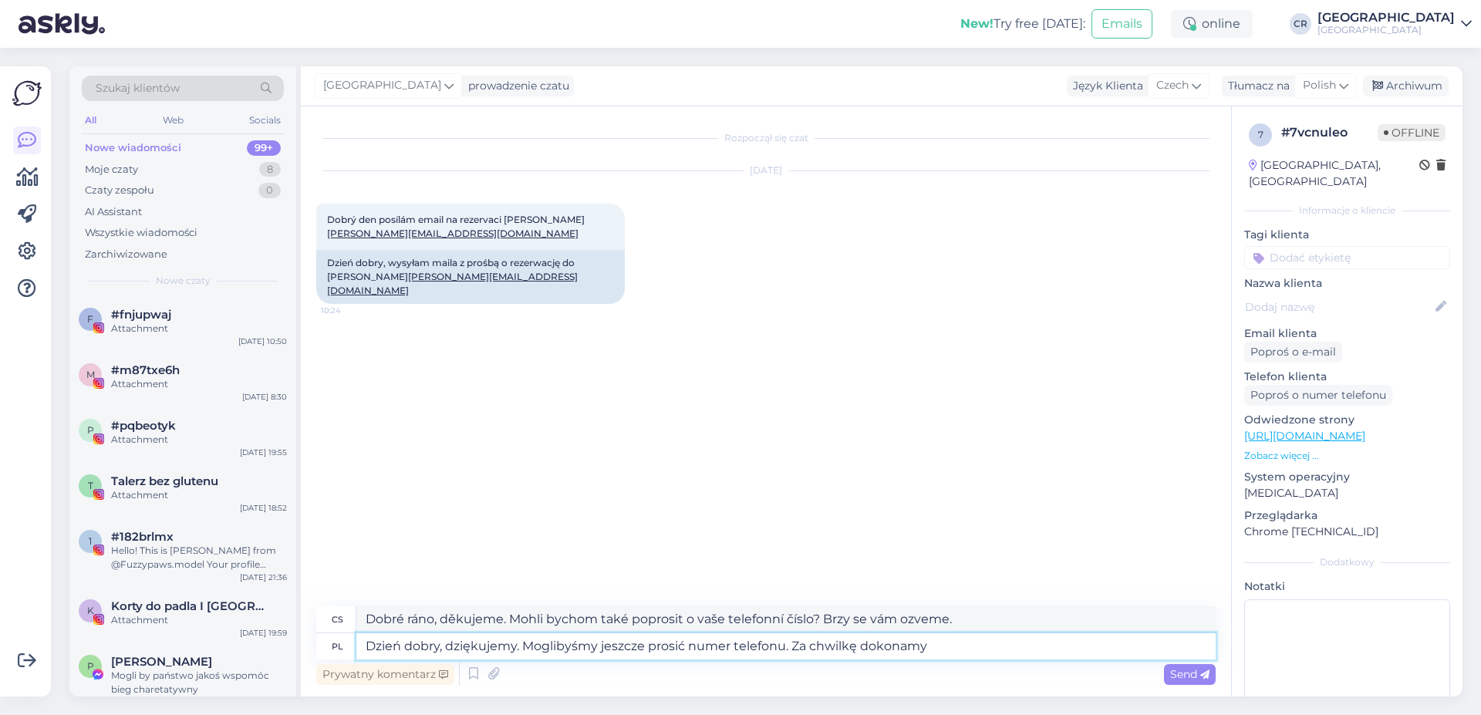
type textarea "Dzień dobry, dziękujemy. Moglibyśmy jeszcze prosić numer telefonu. Za chwilkę d…"
type textarea "Dobré ráno, děkuji. Mohli bychom také dostat vaše telefonní číslo? [PERSON_NAME…"
type textarea "Dzień dobry, dziękujemy. Moglibyśmy jeszcze prosić numer telefonu. Za chwilkę d…"
type textarea "Dobré ráno, děkujeme. Mohli bychom také poprosit o vaše telefonní číslo? Rezerv…"
type textarea "Dzień dobry, dziękujemy. Moglibyśmy jeszcze prosić numer telefonu. Za chwilkę d…"
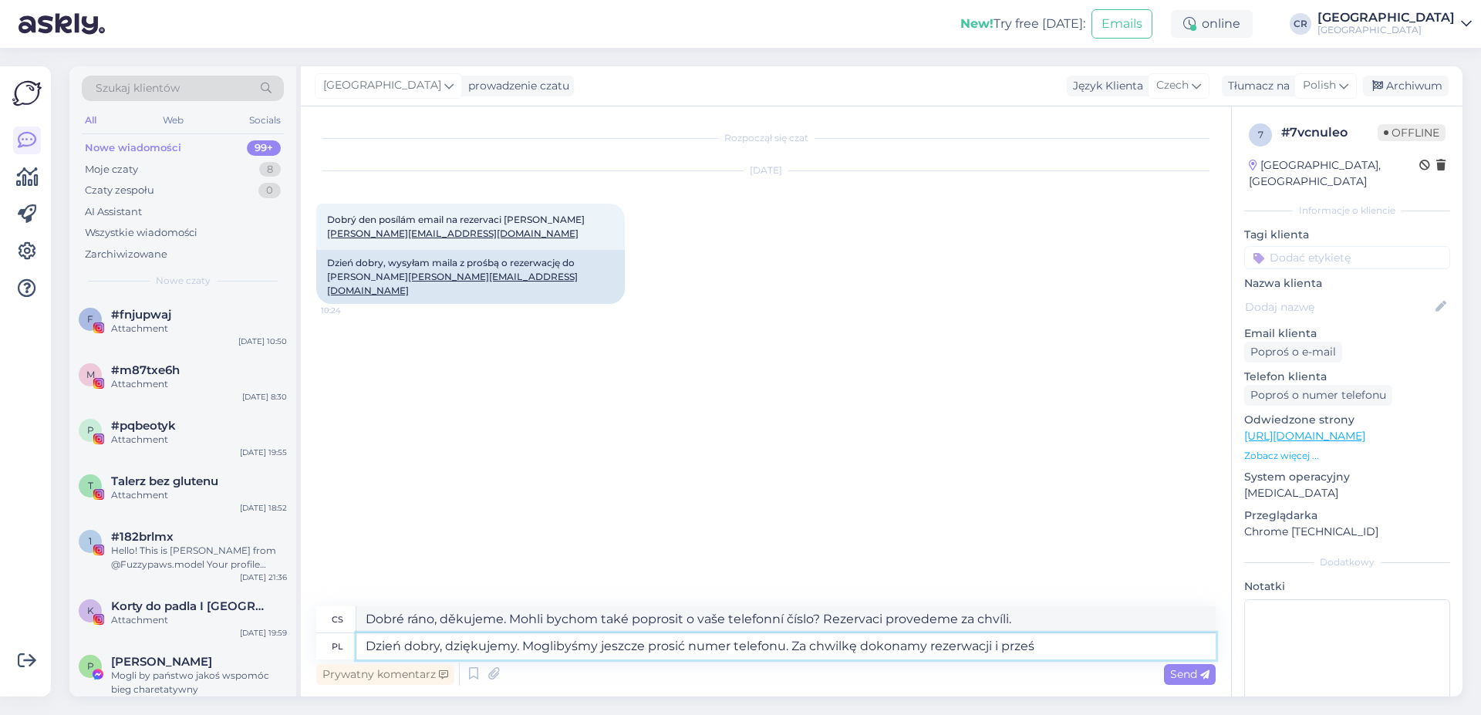
type textarea "Dobré ráno, děkujeme. Mohli bychom také poprosit o vaše telefonní číslo? [PERSO…"
type textarea "Dzień dobry, dziękujemy. Moglibyśmy jeszcze prosić numer telefonu. Za chwilkę d…"
type textarea "Dobré ráno, děkujeme. Mohli bychom také poprosit o vaše telefonní číslo? Rezerv…"
type textarea "Dzień dobry, dziękujemy. Moglibyśmy jeszcze prosić numer telefonu. Za chwilkę d…"
type textarea "Dobré ráno, děkujeme. Mohli bychom také poprosit o vaše telefonní číslo? Rezerv…"
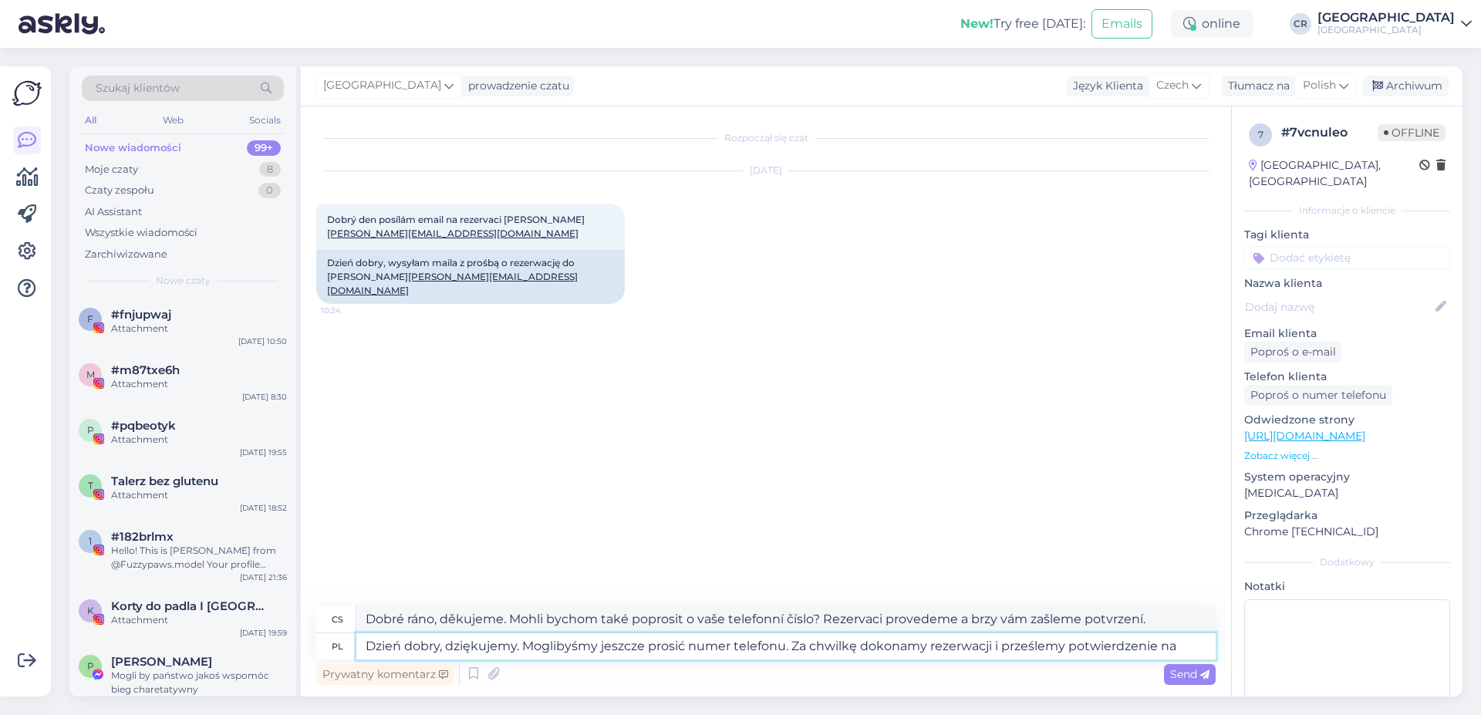
type textarea "Dzień dobry, dziękujemy. Moglibyśmy jeszcze prosić numer telefonu. Za chwilkę d…"
type textarea "Dobré ráno, děkujeme. Mohli bychom také poprosit o vaše telefonní číslo? [PERSO…"
type textarea "Dzień dobry, dziękujemy. Moglibyśmy jeszcze prosić numer telefonu. Za chwilkę d…"
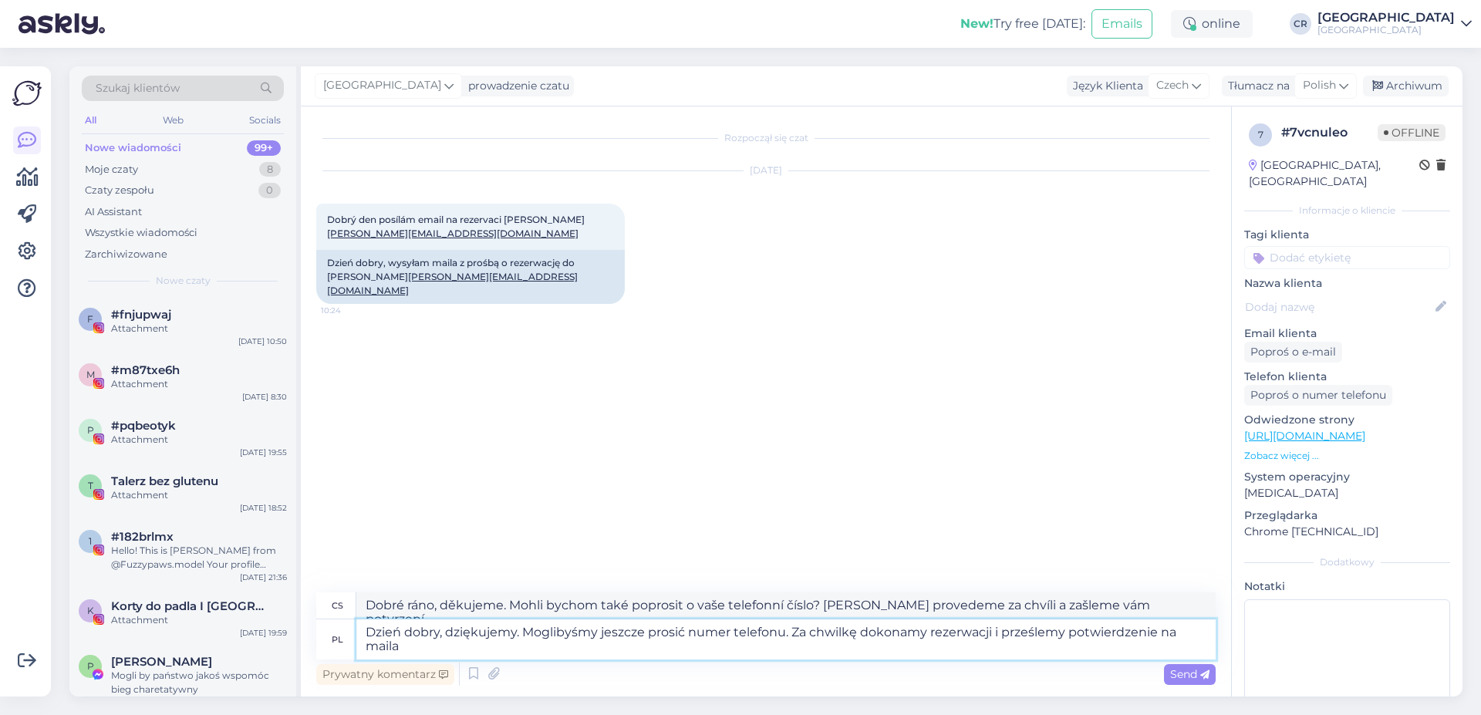
type textarea "Dobré ráno, děkujeme. Mohli bychom také poprosit o vaše telefonní číslo? Rezerv…"
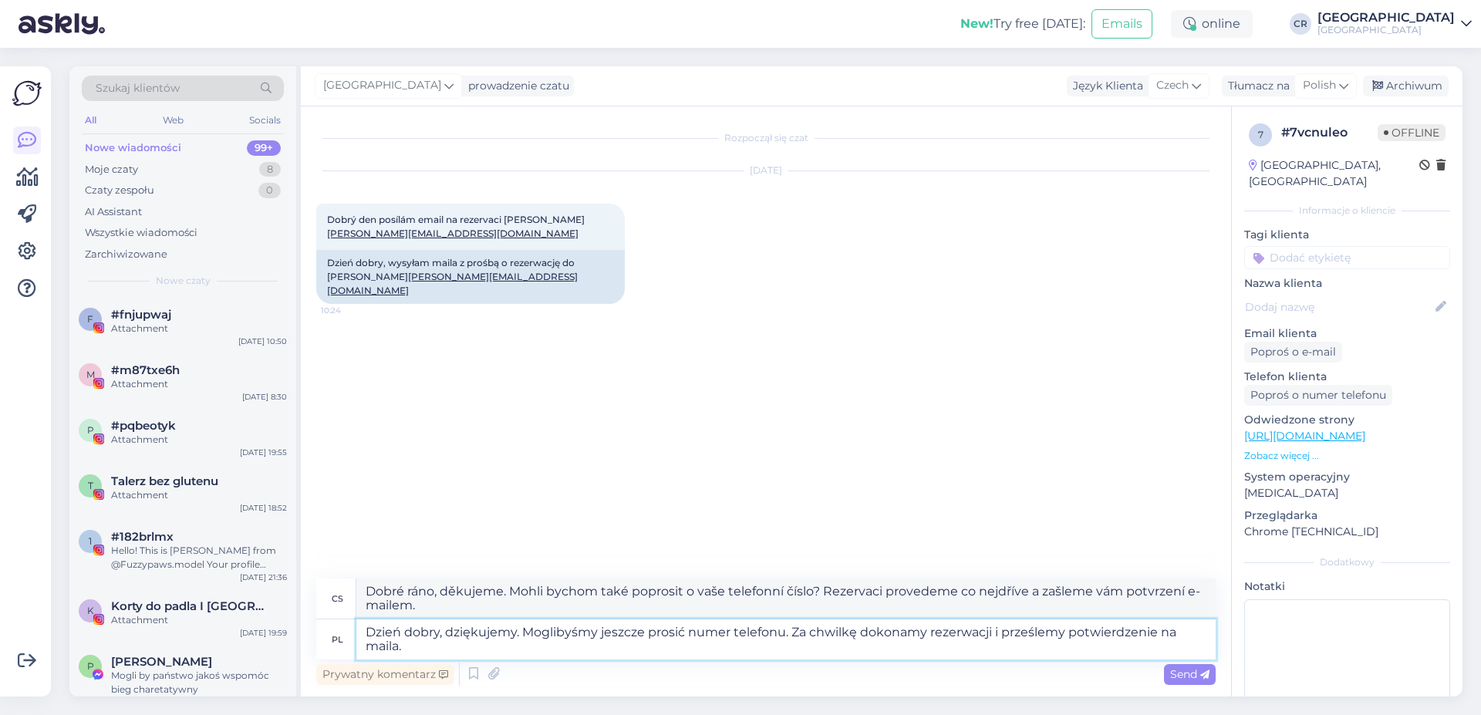
type textarea "Dzień dobry, dziękujemy. Moglibyśmy jeszcze prosić numer telefonu. Za chwilkę d…"
type textarea "Dobré ráno, děkujeme. Mohli bychom také poprosit o vaše telefonní číslo? Brzy p…"
click at [785, 634] on textarea "Dzień dobry, dziękujemy. Moglibyśmy jeszcze prosić numer telefonu. Za chwilkę d…" at bounding box center [785, 639] width 859 height 40
type textarea "Dzień dobry, dziękujemy. Moglibyśmy jeszcze prosić numer telefonu Za chwilkę do…"
type textarea "Dobré ráno, děkujeme. Mohli bychom také poprosit o vaše telefonní číslo? Vaši r…"
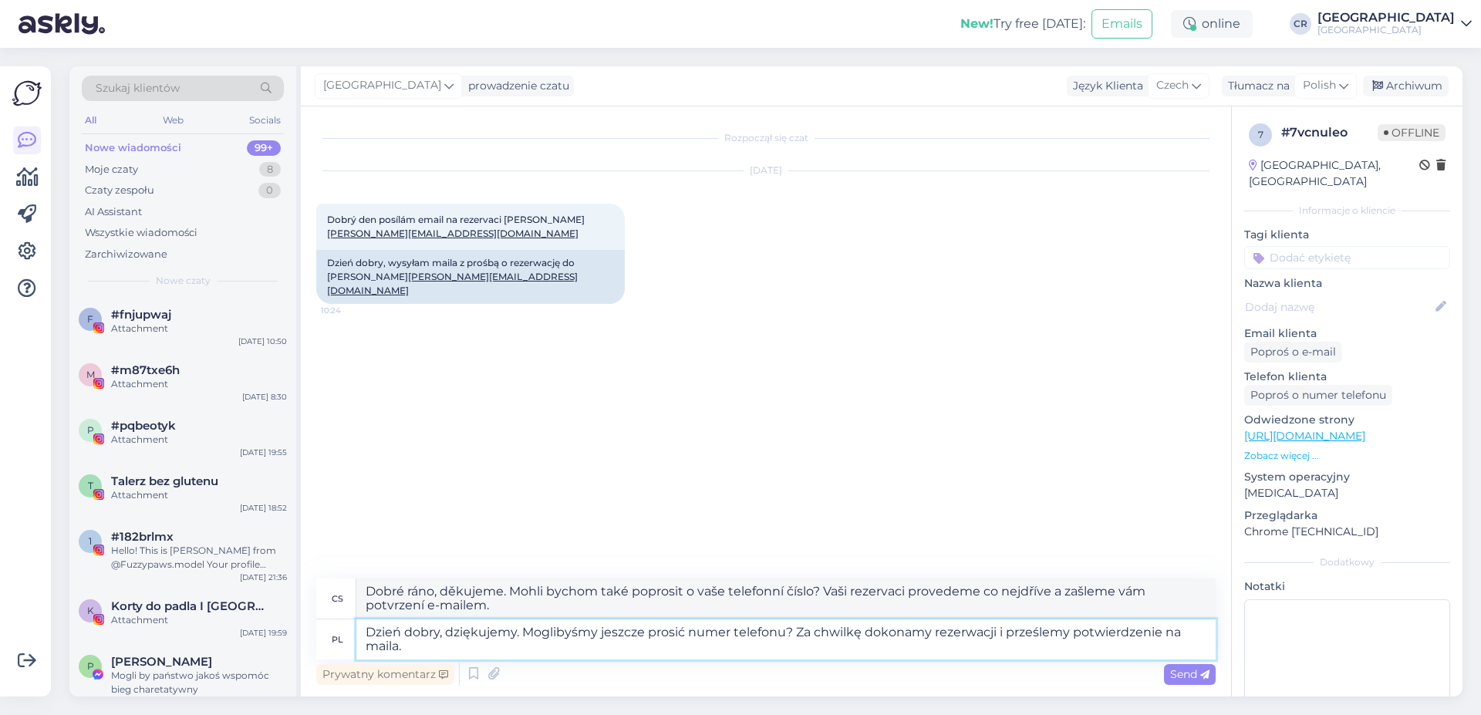
type textarea "Dzień dobry, dziękujemy. Moglibyśmy jeszcze prosić numer telefonu?: Za chwilkę …"
type textarea "Dobré ráno, děkujeme. Mohli bychom také poprosit o vaše telefonní číslo? Rezerv…"
type textarea "Dzień dobry, dziękujemy. Moglibyśmy jeszcze prosić numer telefonu?: Za chwilkę …"
click at [1184, 668] on span "Send" at bounding box center [1189, 674] width 39 height 14
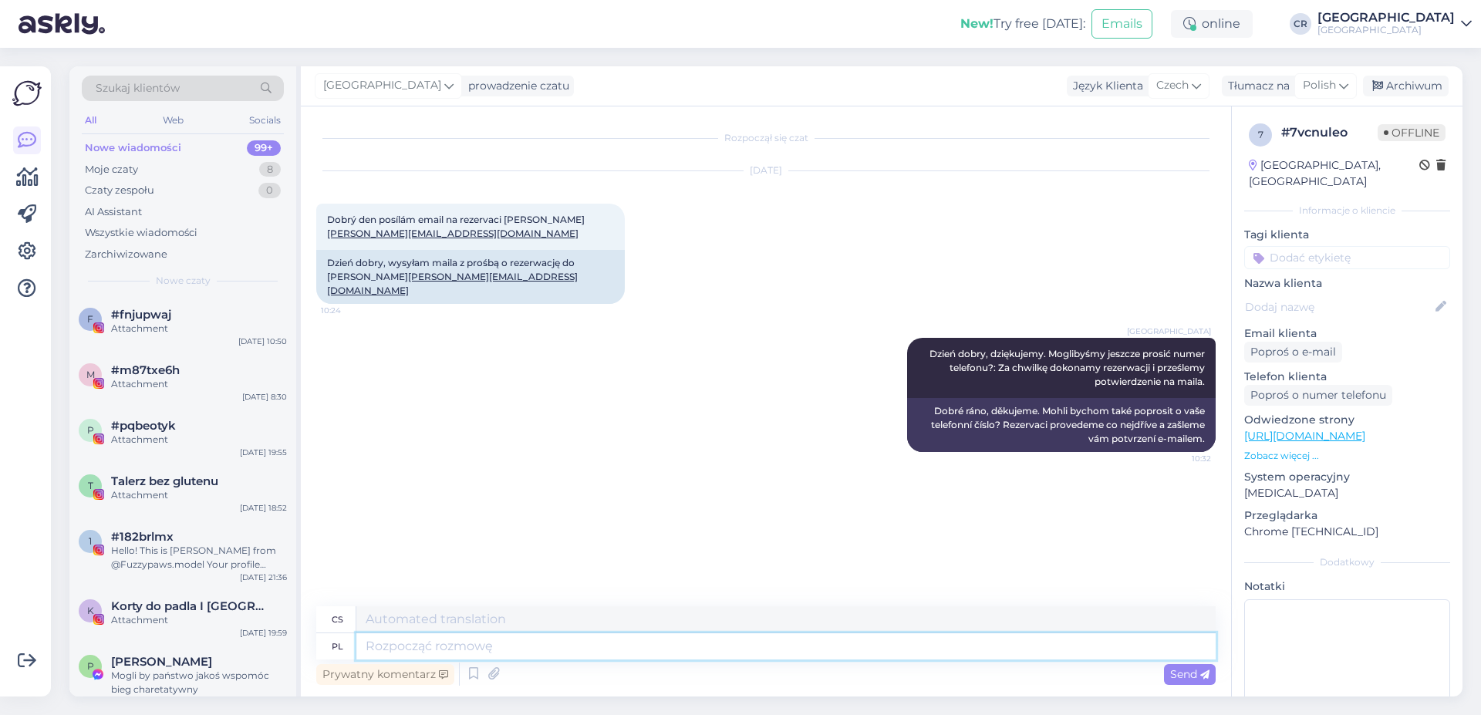
click at [422, 643] on textarea at bounding box center [785, 646] width 859 height 26
type textarea "C"
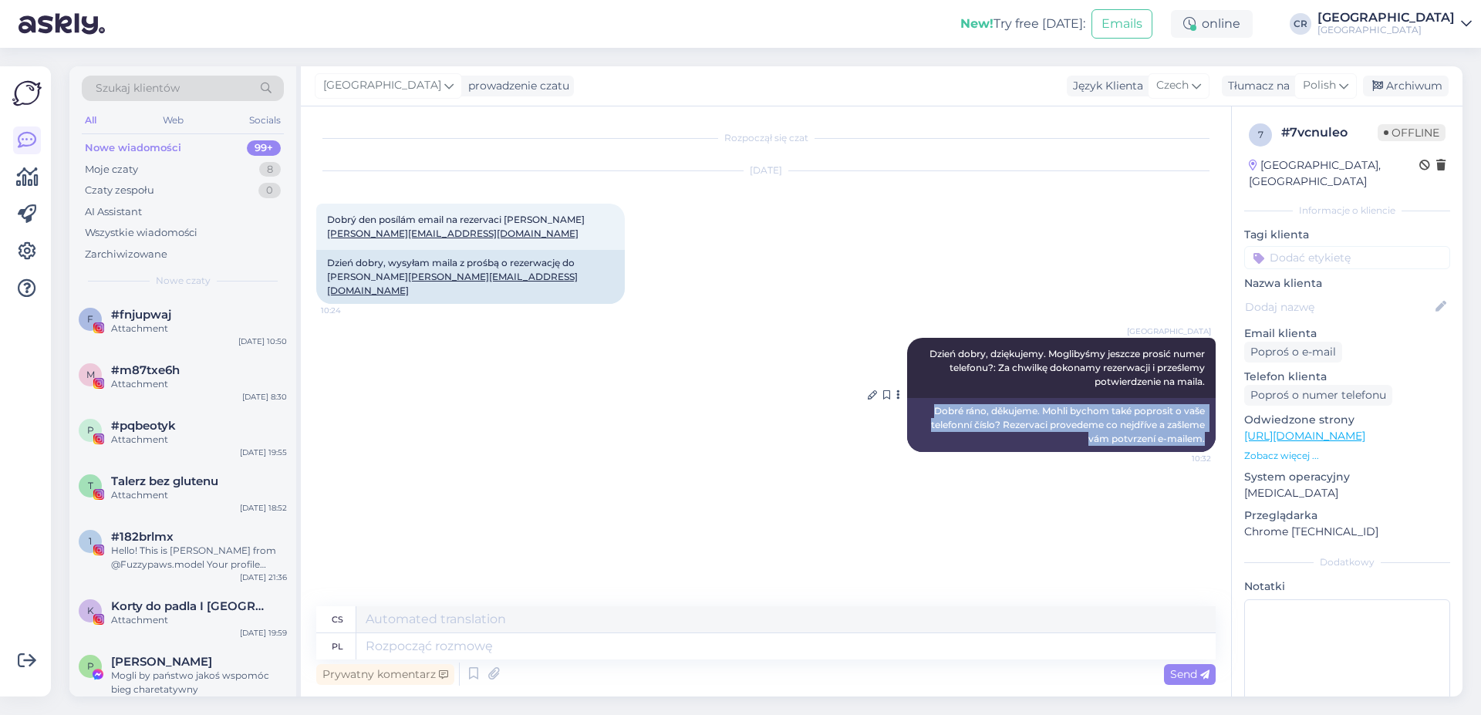
drag, startPoint x: 934, startPoint y: 399, endPoint x: 1214, endPoint y: 434, distance: 282.3
click at [1214, 434] on div "Dobré ráno, děkujeme. Mohli bychom také poprosit o vaše telefonní číslo? Rezerv…" at bounding box center [1061, 425] width 309 height 54
copy div "Dobré ráno, děkujeme. Mohli bychom také poprosit o vaše telefonní číslo? Rezerv…"
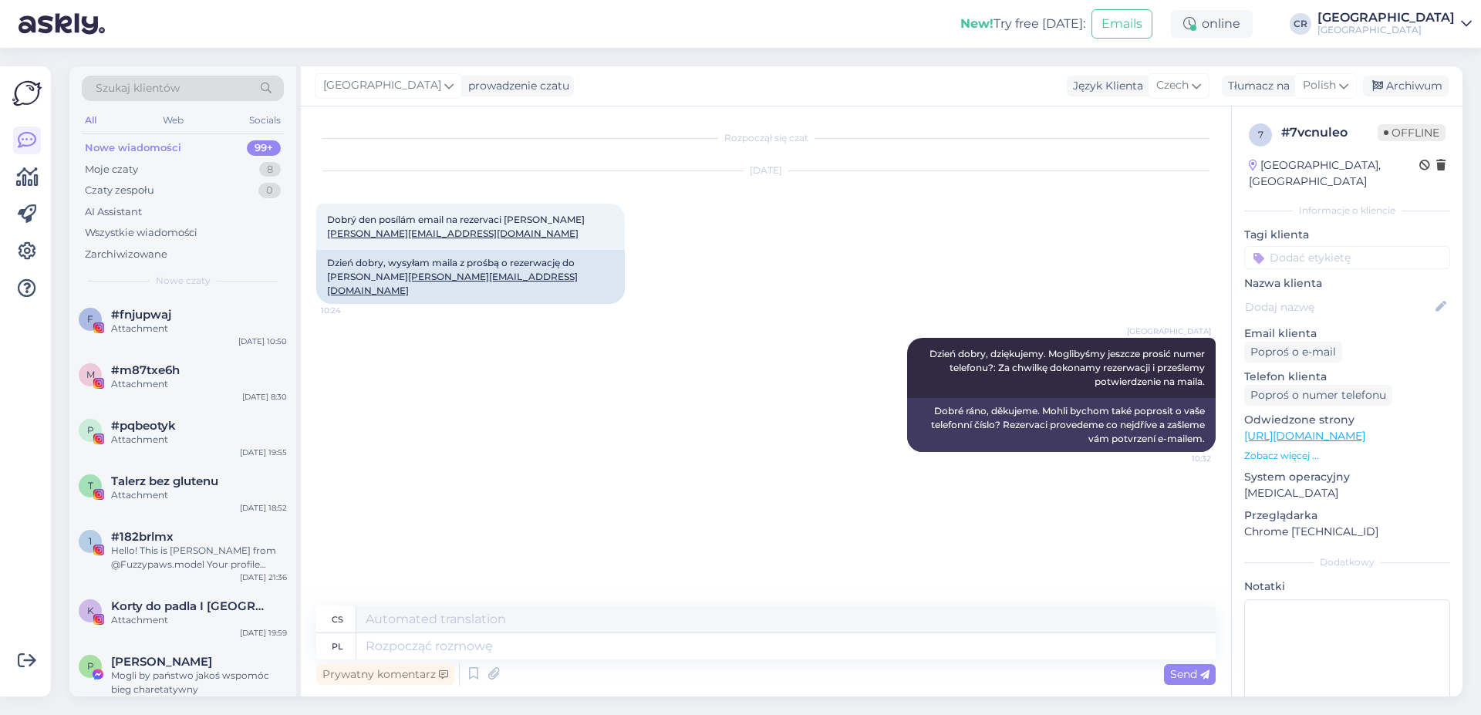
click at [777, 263] on div "[DATE] Dobrý den posílám email na rezervaci [PERSON_NAME] [PERSON_NAME][EMAIL_A…" at bounding box center [765, 237] width 899 height 167
click at [512, 437] on div "[GEOGRAPHIC_DATA] Dzień dobry, dziękujemy. Moglibyśmy jeszcze prosić numer tele…" at bounding box center [765, 395] width 899 height 148
click at [391, 640] on textarea at bounding box center [785, 646] width 859 height 26
click at [417, 631] on textarea at bounding box center [785, 619] width 859 height 26
paste textarea "Máte dárkový poukaz? Nebo si chcete jednoduše provést osobní rezervaci?"
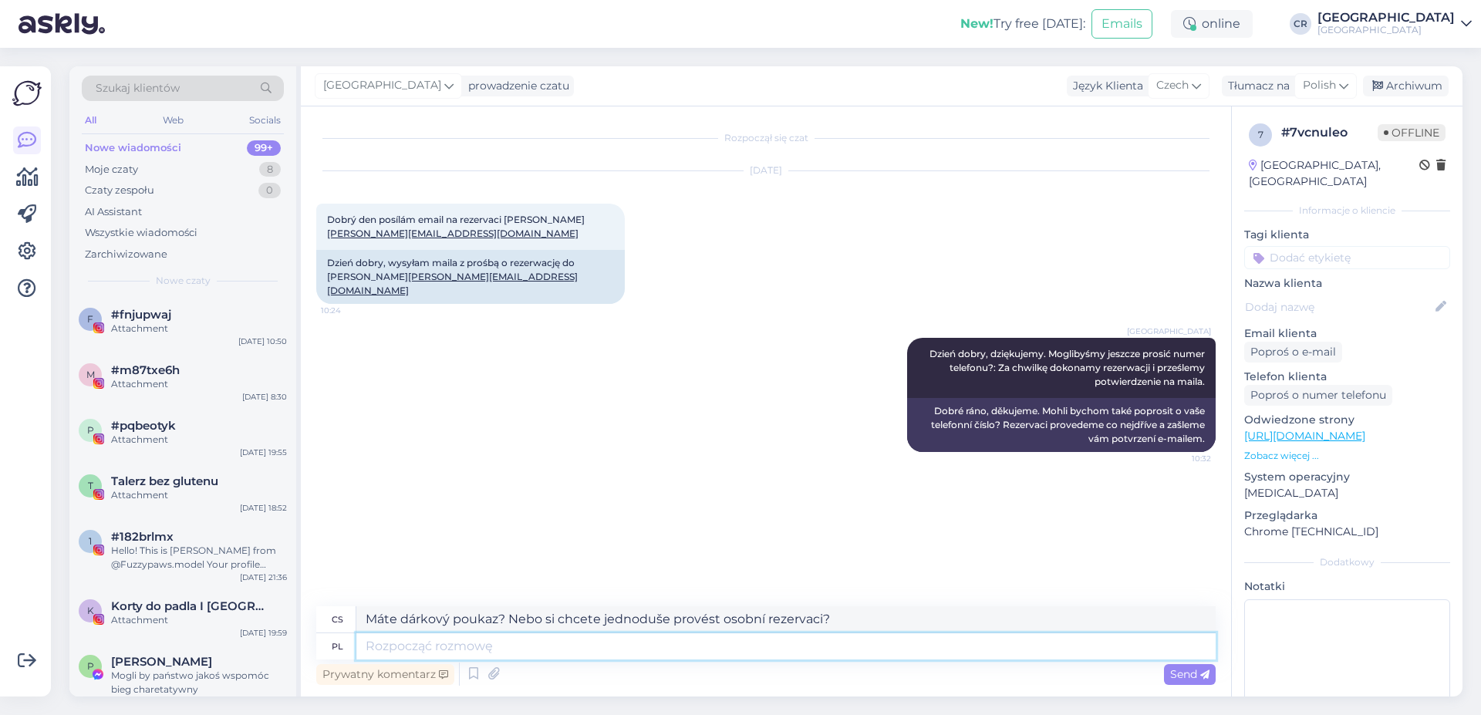
click at [407, 638] on textarea at bounding box center [785, 646] width 859 height 26
click at [827, 630] on textarea "Máte dárkový poukaz? Nebo si chcete jednoduše provést osobní rezervaci?" at bounding box center [785, 619] width 859 height 26
paste textarea "Děkuji za informaci."
click at [828, 619] on textarea "Máte dárkový poukaz? Nebo si chcete jednoduše provést osobní rezervaci?Děkuji z…" at bounding box center [785, 619] width 859 height 26
type textarea "Máte dárkový poukaz? Nebo si chcete jednoduše provést osobní rezervaci? Děkuji …"
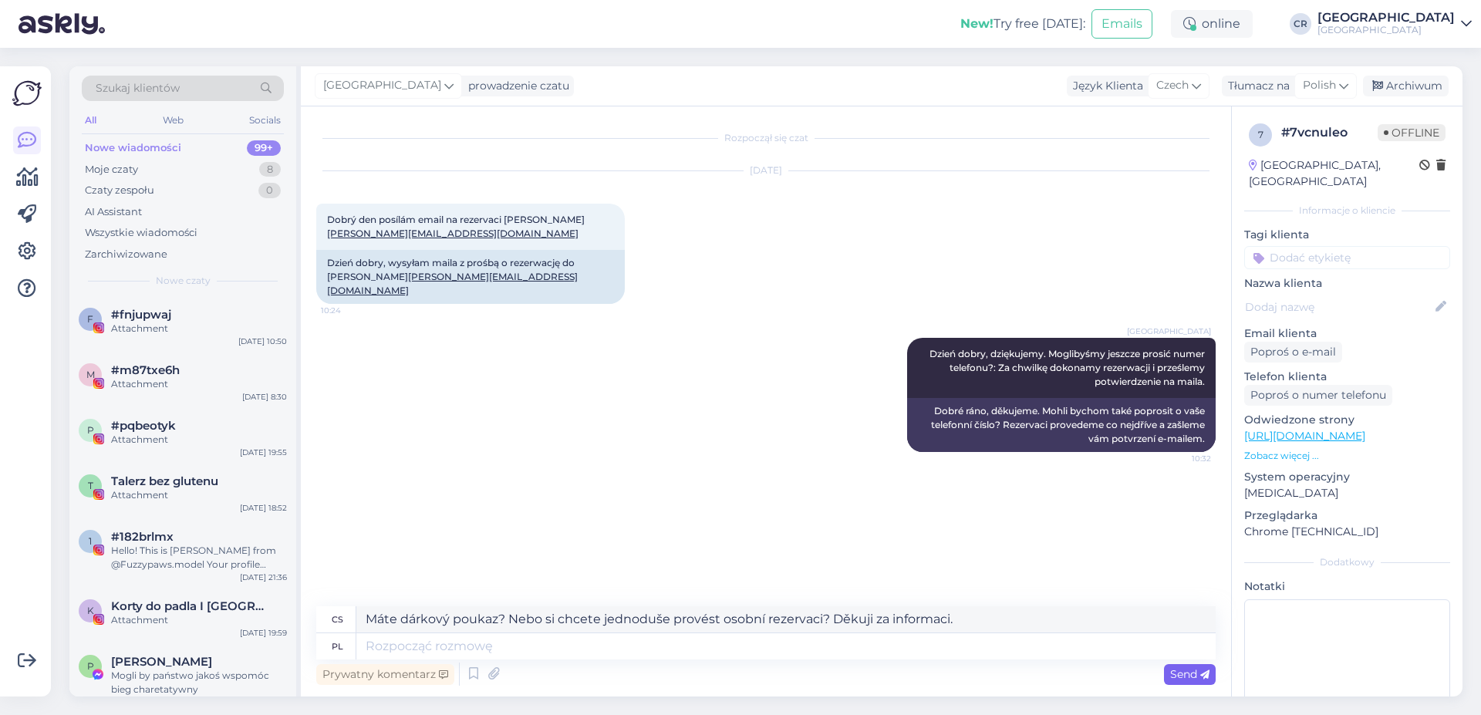
click at [1194, 674] on span "Send" at bounding box center [1189, 674] width 39 height 14
drag, startPoint x: 363, startPoint y: 621, endPoint x: 1043, endPoint y: 621, distance: 680.4
click at [1043, 621] on textarea "Máte dárkový poukaz? Nebo si chcete jednoduše provést osobní rezervaci? Děkuji …" at bounding box center [785, 619] width 859 height 26
click at [410, 636] on textarea at bounding box center [785, 646] width 859 height 26
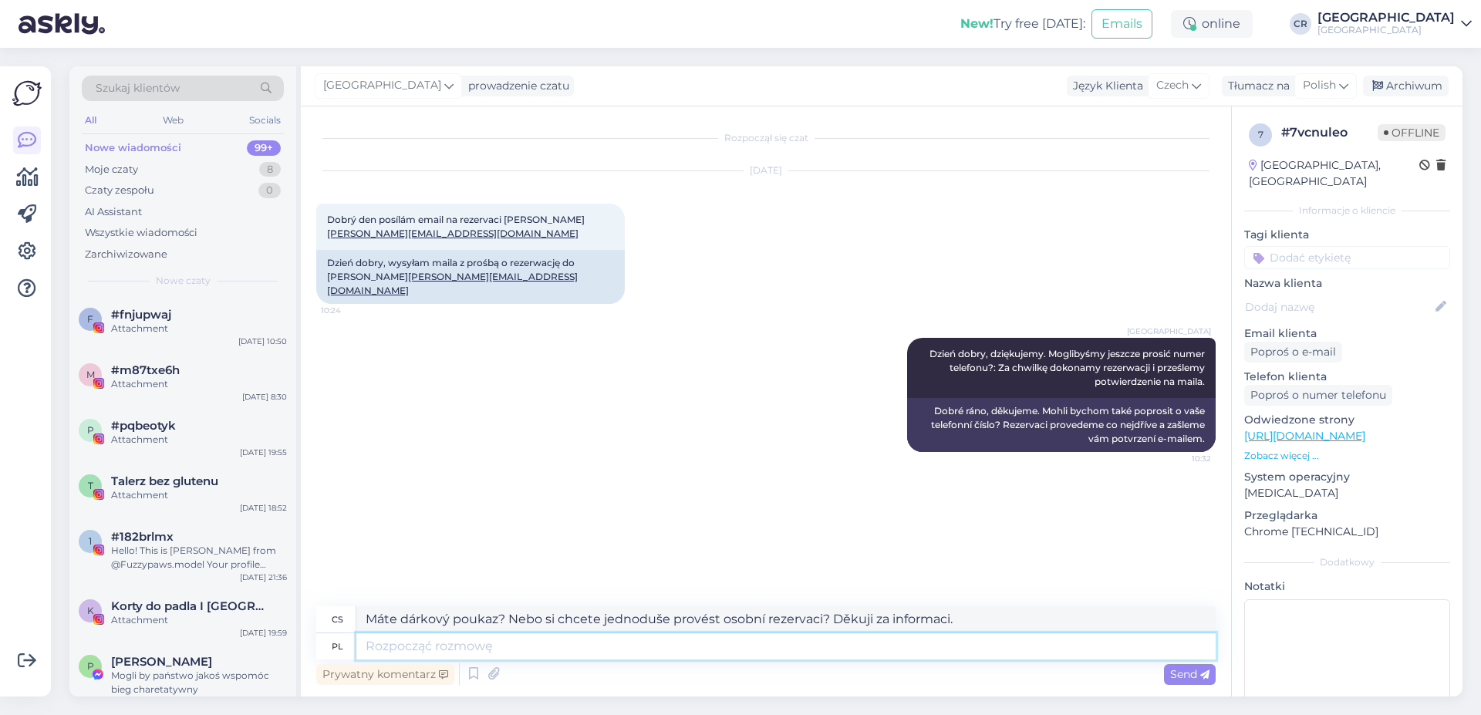
paste textarea "Czy masz bon upominkowy? A może po prostu chcesz dokonać rezerwacji? Dziękujemy…"
type textarea "Czy masz bon upominkowy? A może po prostu chcesz dokonać rezerwacji? Dziękujemy…"
click at [1027, 660] on div "Prywatny komentarz Send" at bounding box center [765, 674] width 899 height 29
type textarea "Máte dárkový certifikát? Nebo si chcete jen rezervovat? Děkujeme za váš dotaz."
click at [1025, 653] on textarea "Czy masz bon upominkowy? A może po prostu chcesz dokonać rezerwacji? Dziękujemy…" at bounding box center [785, 646] width 859 height 26
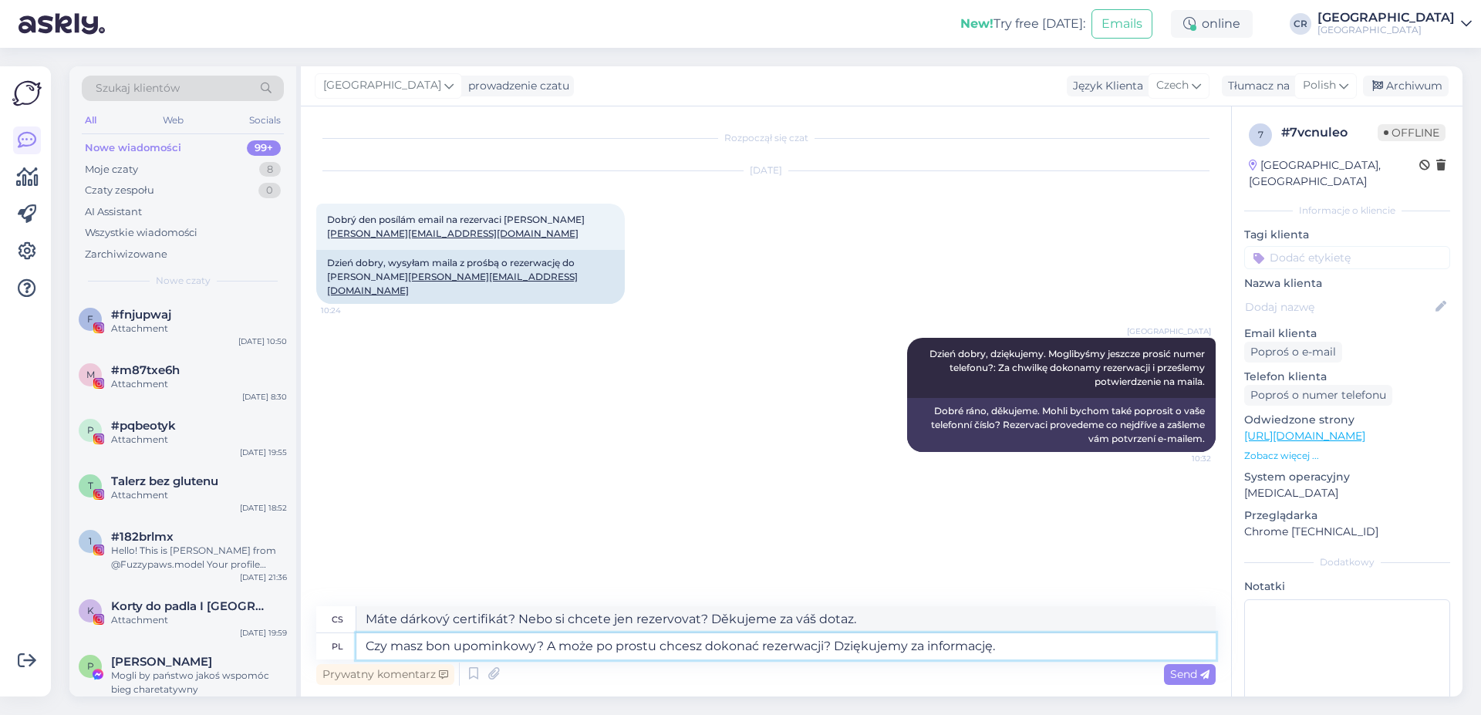
click at [1038, 653] on textarea "Czy masz bon upominkowy? A może po prostu chcesz dokonać rezerwacji? Dziękujemy…" at bounding box center [785, 646] width 859 height 26
click at [700, 655] on textarea "Czy masz bon upominkowy? A może po prostu chcesz dokonać rezerwacji? Dziękujemy…" at bounding box center [785, 646] width 859 height 26
click at [391, 648] on textarea "Czy masz bon upominkowy? A może po prostu chce Pani dokonać rezerwacji? Dziękuj…" at bounding box center [785, 646] width 859 height 26
type textarea "Czy po upominkowy? A może po prostu chce Pani dokonać rezerwacji? Dziękujemy za…"
type textarea "Je to dárek? Nebo si chcete jen rezervovat? Děkujeme, že jste nám dali vědět."
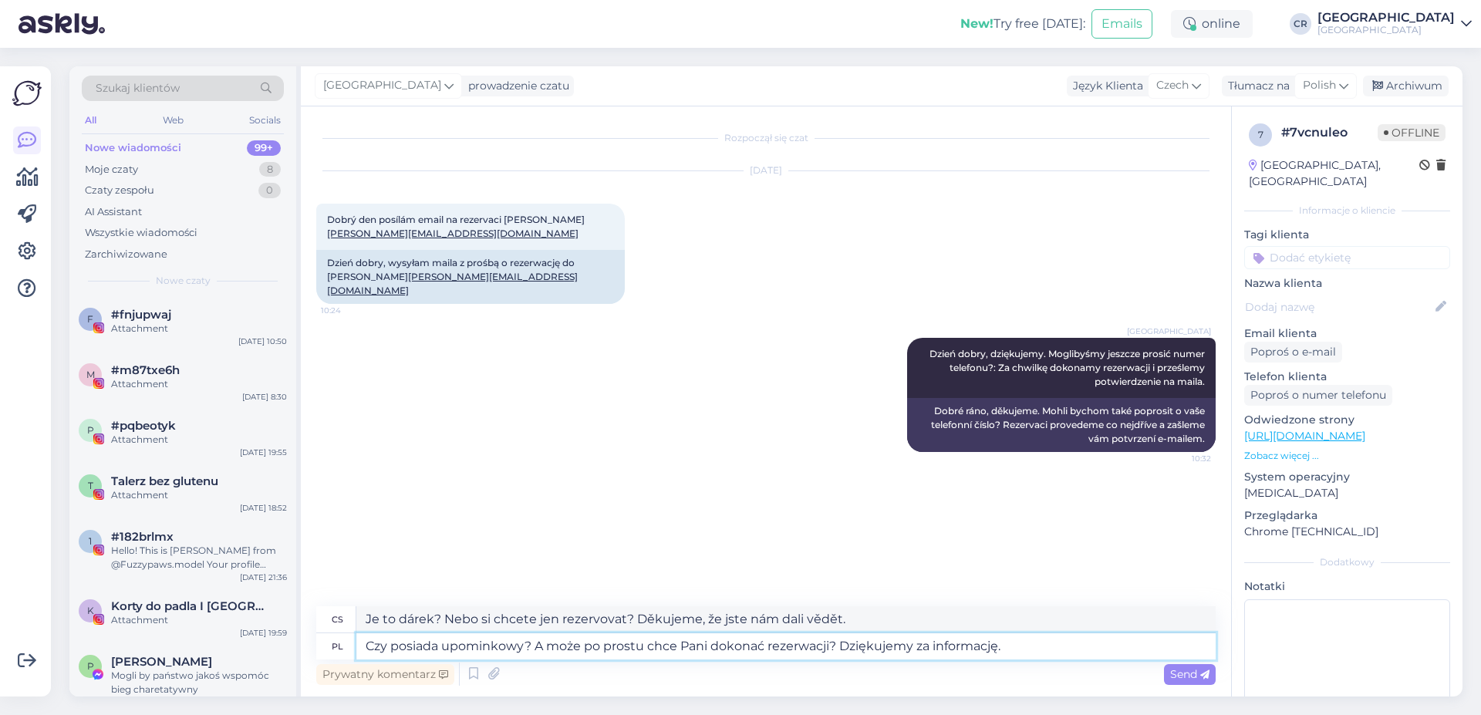
type textarea "Czy posiada upominkowy? A może po prostu chce Pani dokonać rezerwacji? Dziękuje…"
type textarea "Máte dárkový certifikát? Nebo si chcete jen rezervovat? Děkujeme, že jste nám d…"
type textarea "Czy posiada Pani vOUC upominkowy? A może po prostu chce Pani dokonać rezerwacji…"
type textarea "Máte dárkový poukaz? Nebo si chcete jen rezervovat? Děkujeme za vaši informaci."
type textarea "Czy posiada Pani Voucher upominkowy? A może po prostu chce Pani dokonać rezerwa…"
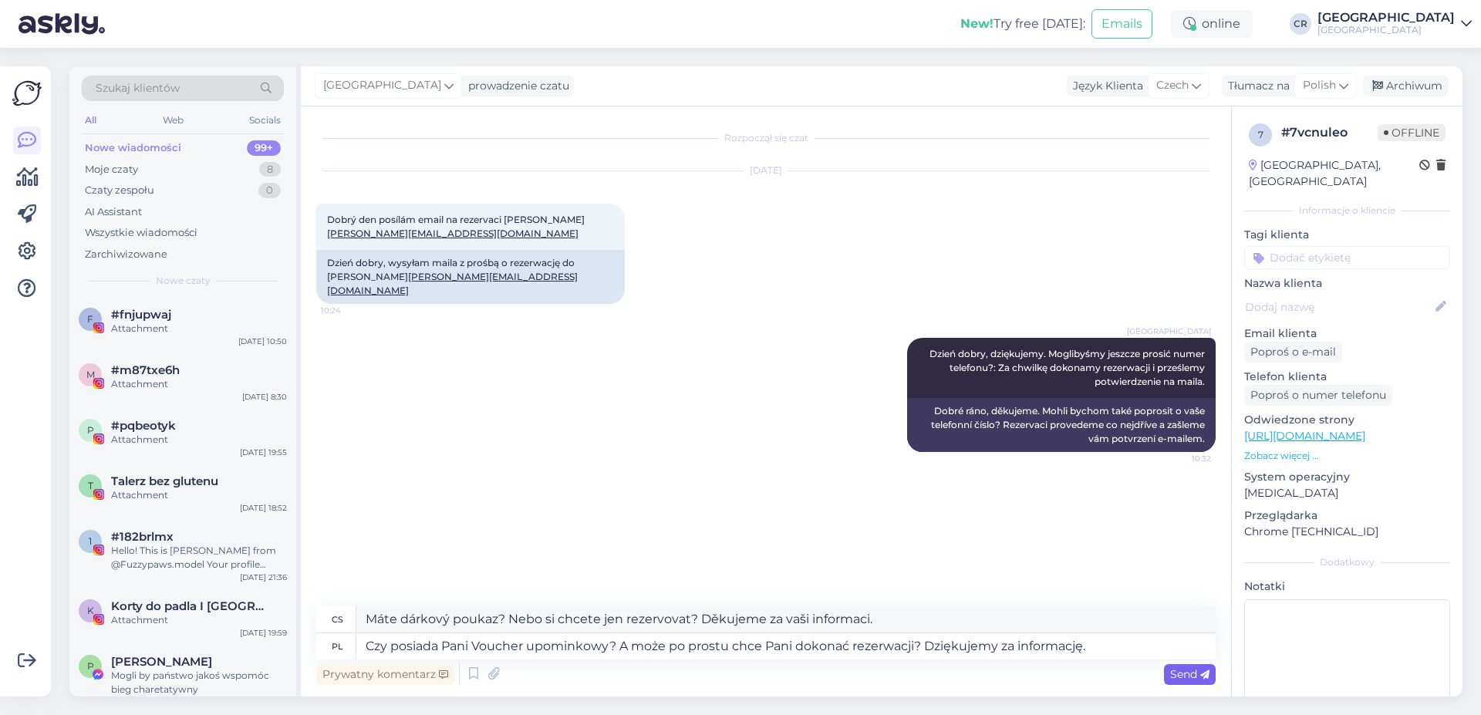
click at [1177, 676] on span "Send" at bounding box center [1189, 674] width 39 height 14
